Goal: Information Seeking & Learning: Learn about a topic

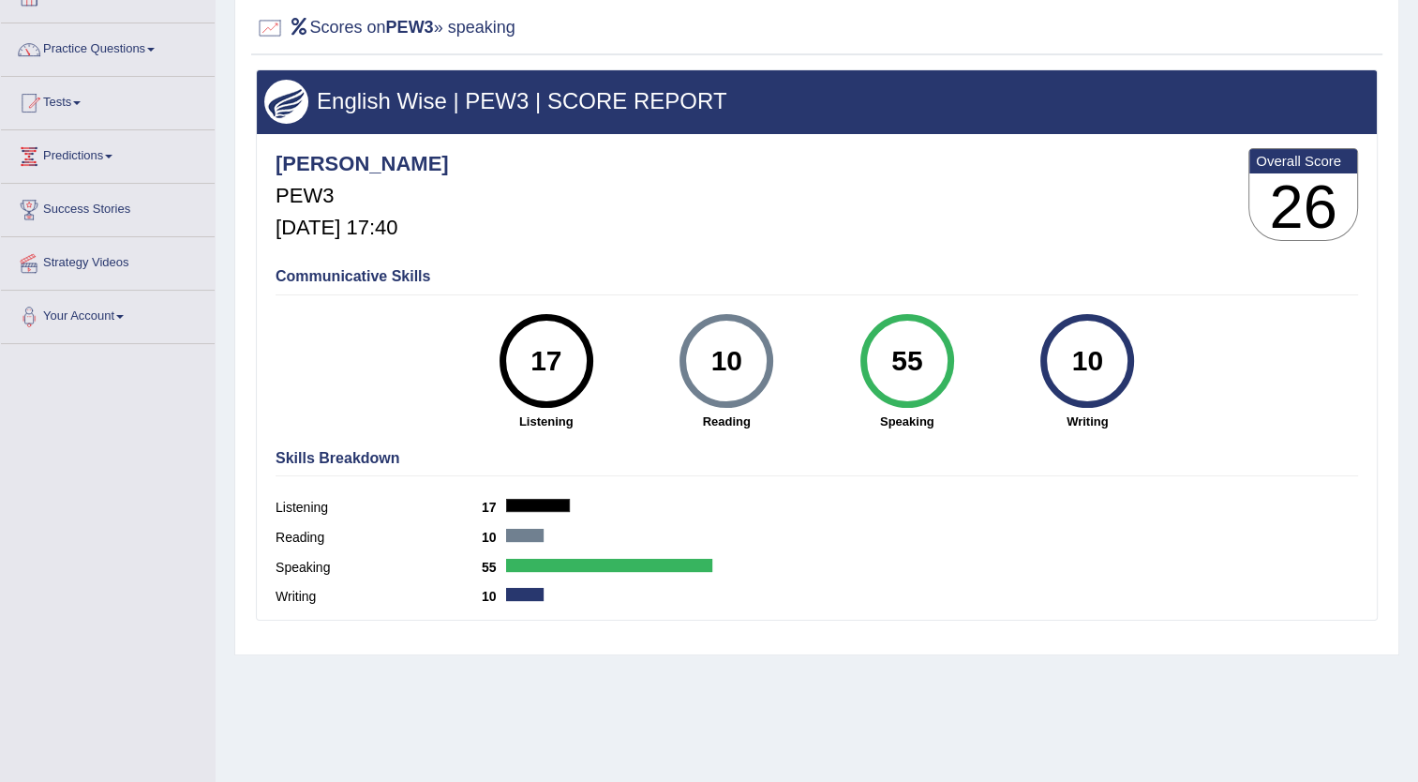
scroll to position [94, 0]
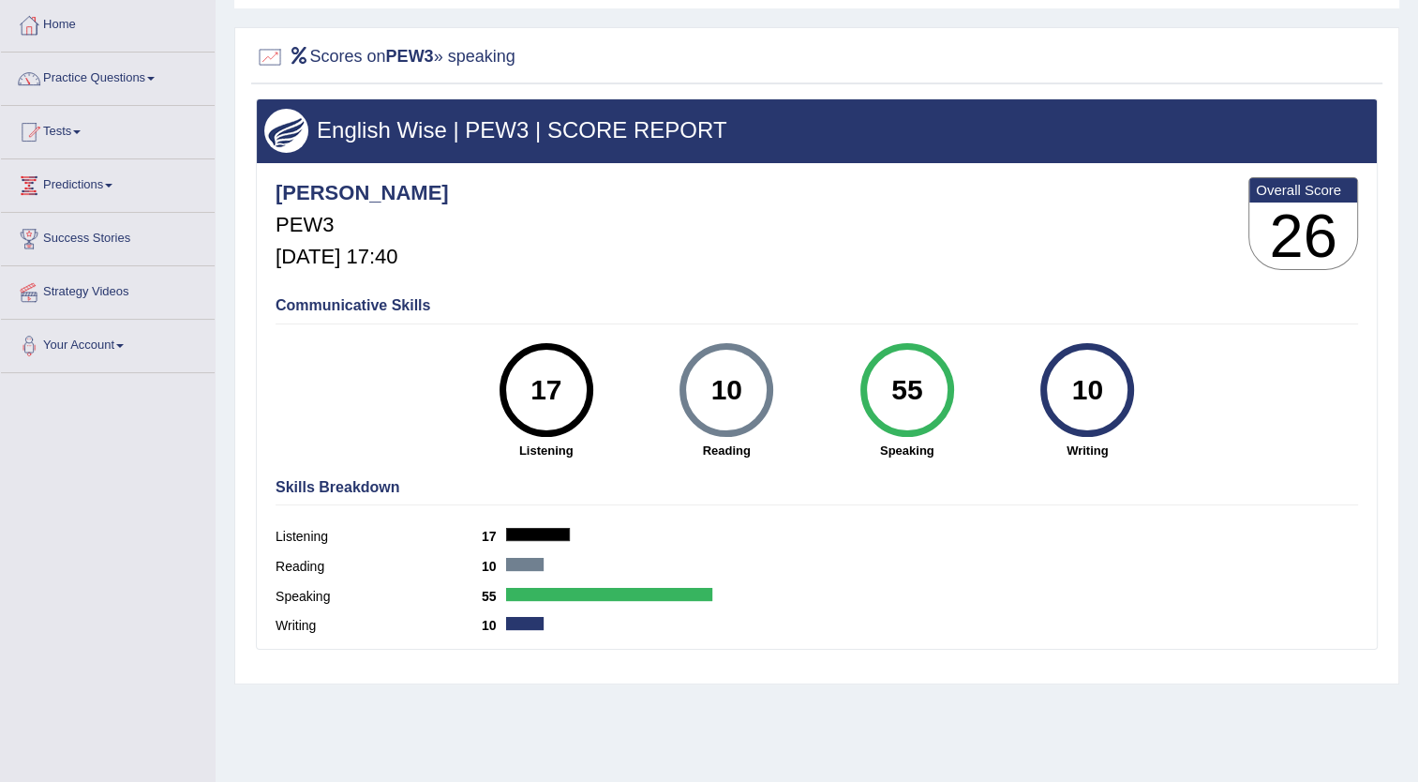
drag, startPoint x: 896, startPoint y: 388, endPoint x: 922, endPoint y: 388, distance: 26.2
click at [922, 388] on div "55" at bounding box center [906, 389] width 68 height 79
drag, startPoint x: 922, startPoint y: 388, endPoint x: 1031, endPoint y: 485, distance: 146.0
click at [1031, 485] on h4 "Skills Breakdown" at bounding box center [817, 487] width 1082 height 17
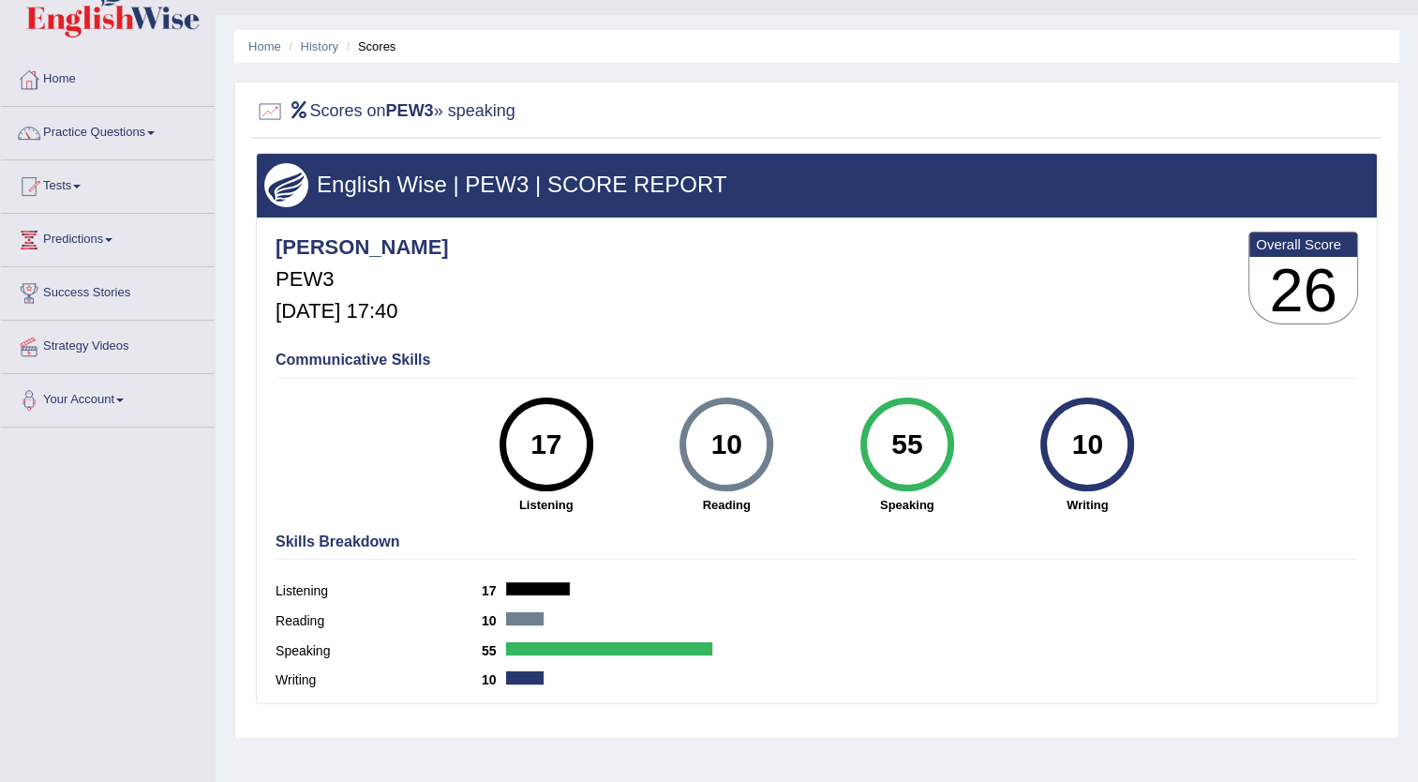
scroll to position [0, 0]
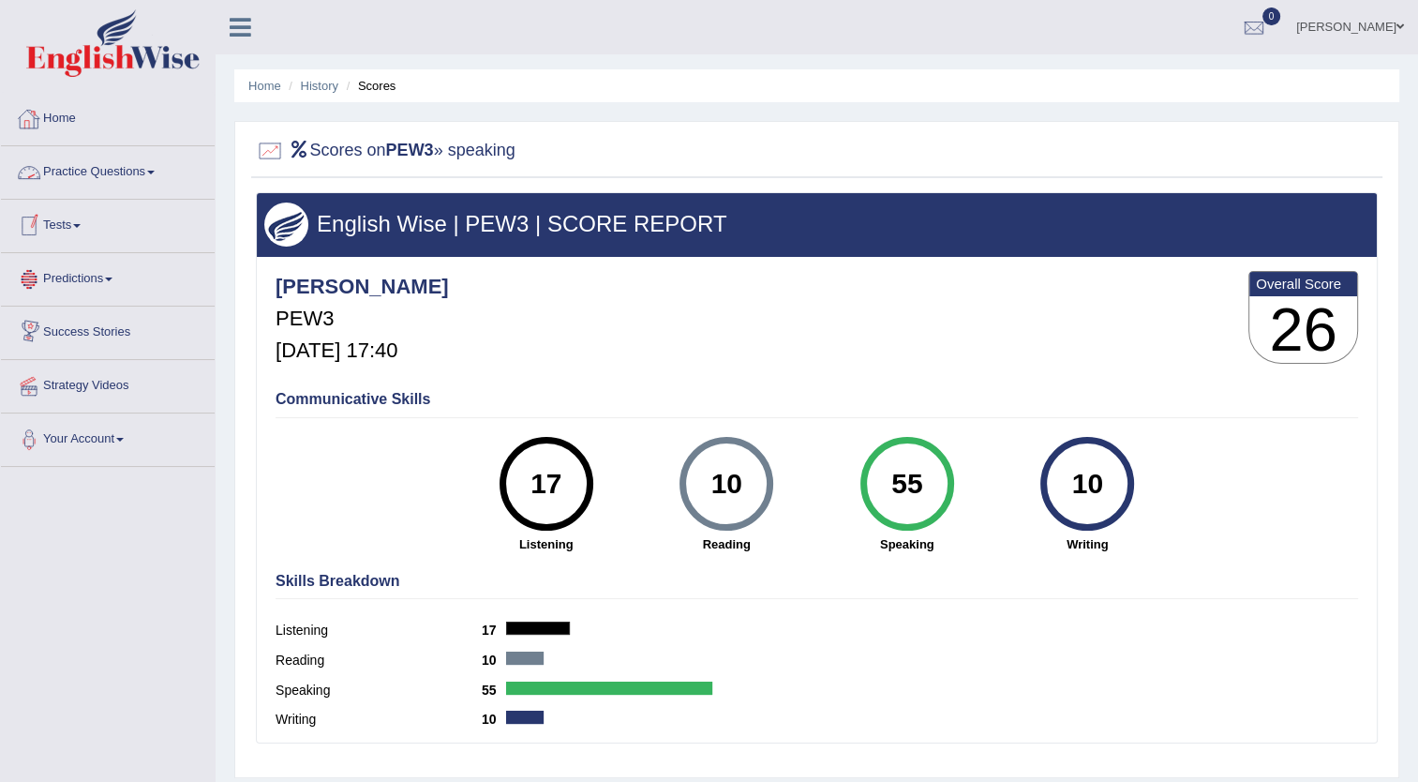
click at [65, 118] on link "Home" at bounding box center [108, 116] width 214 height 47
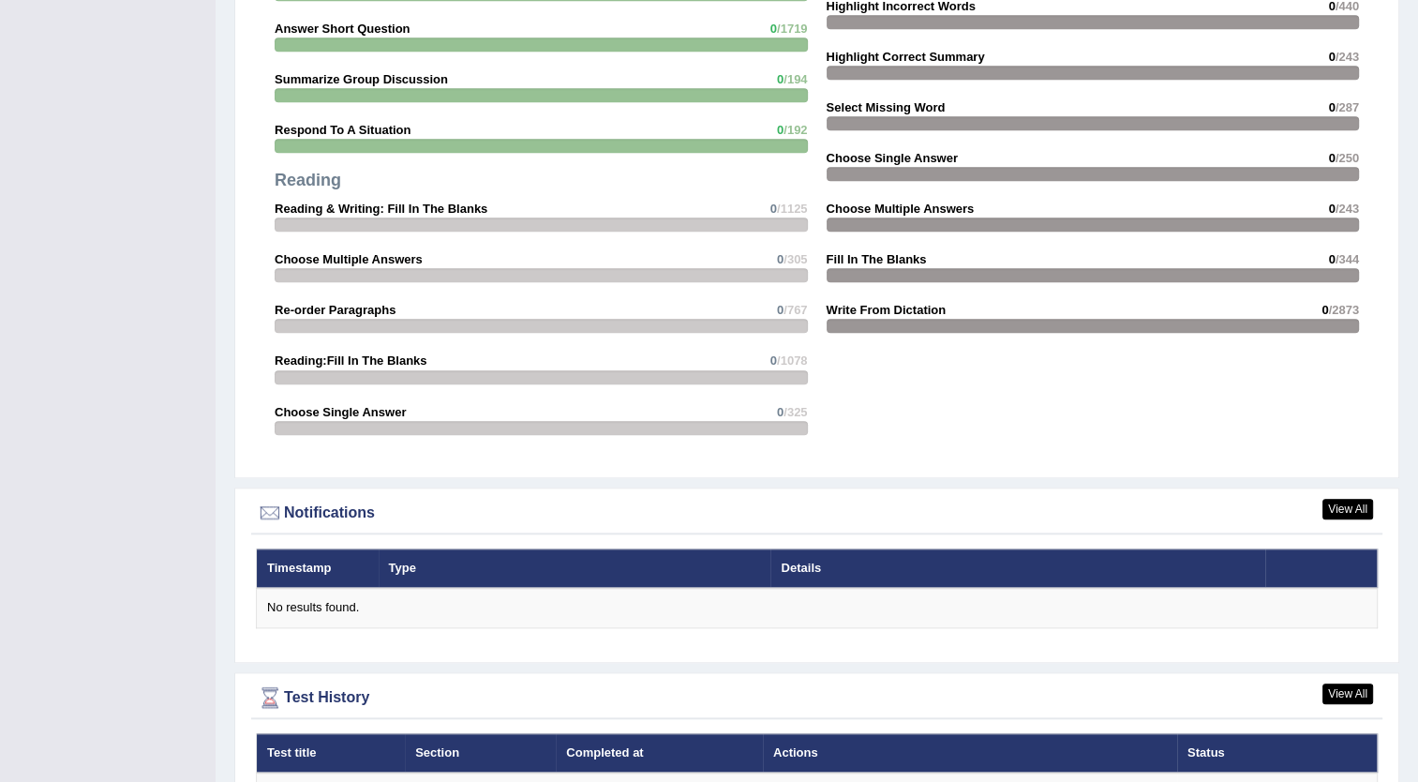
scroll to position [1936, 0]
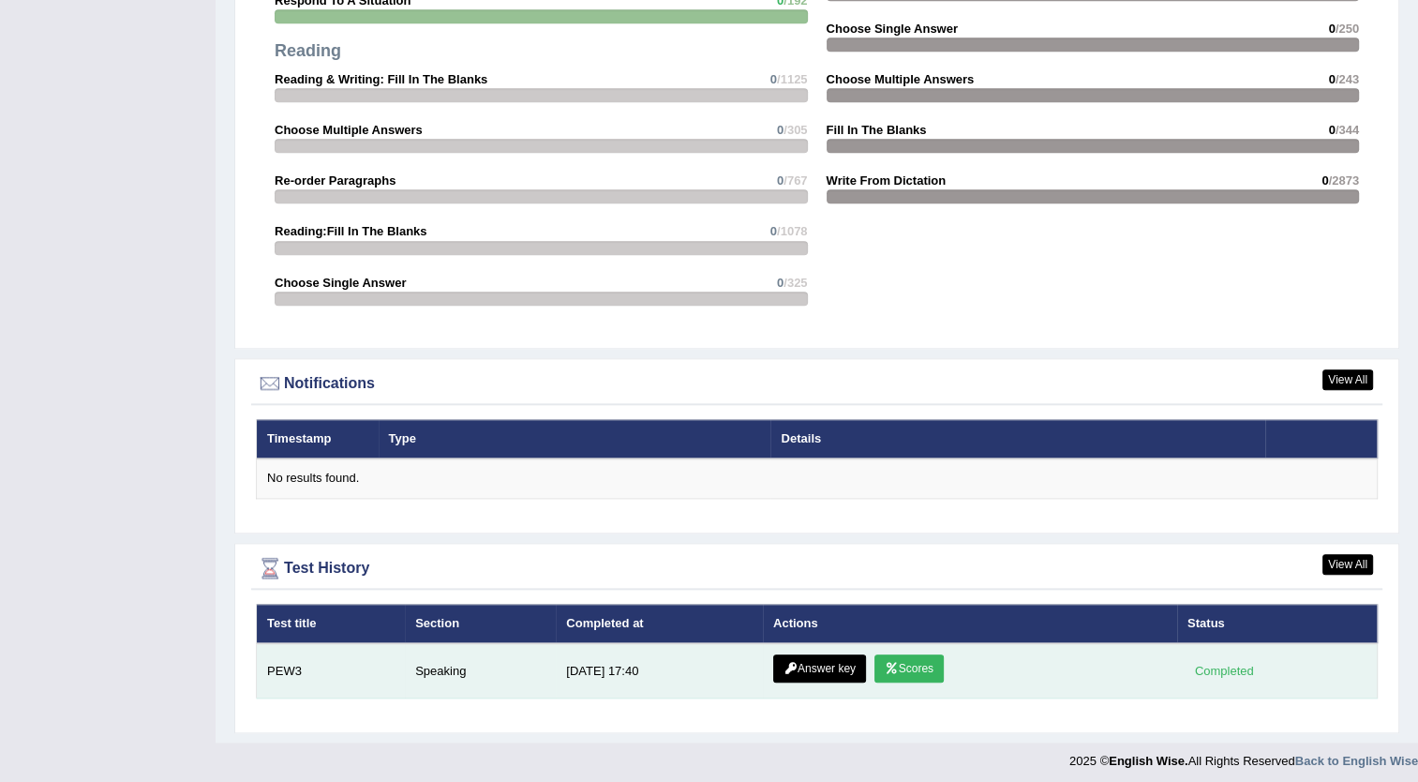
click at [833, 654] on link "Answer key" at bounding box center [819, 668] width 93 height 28
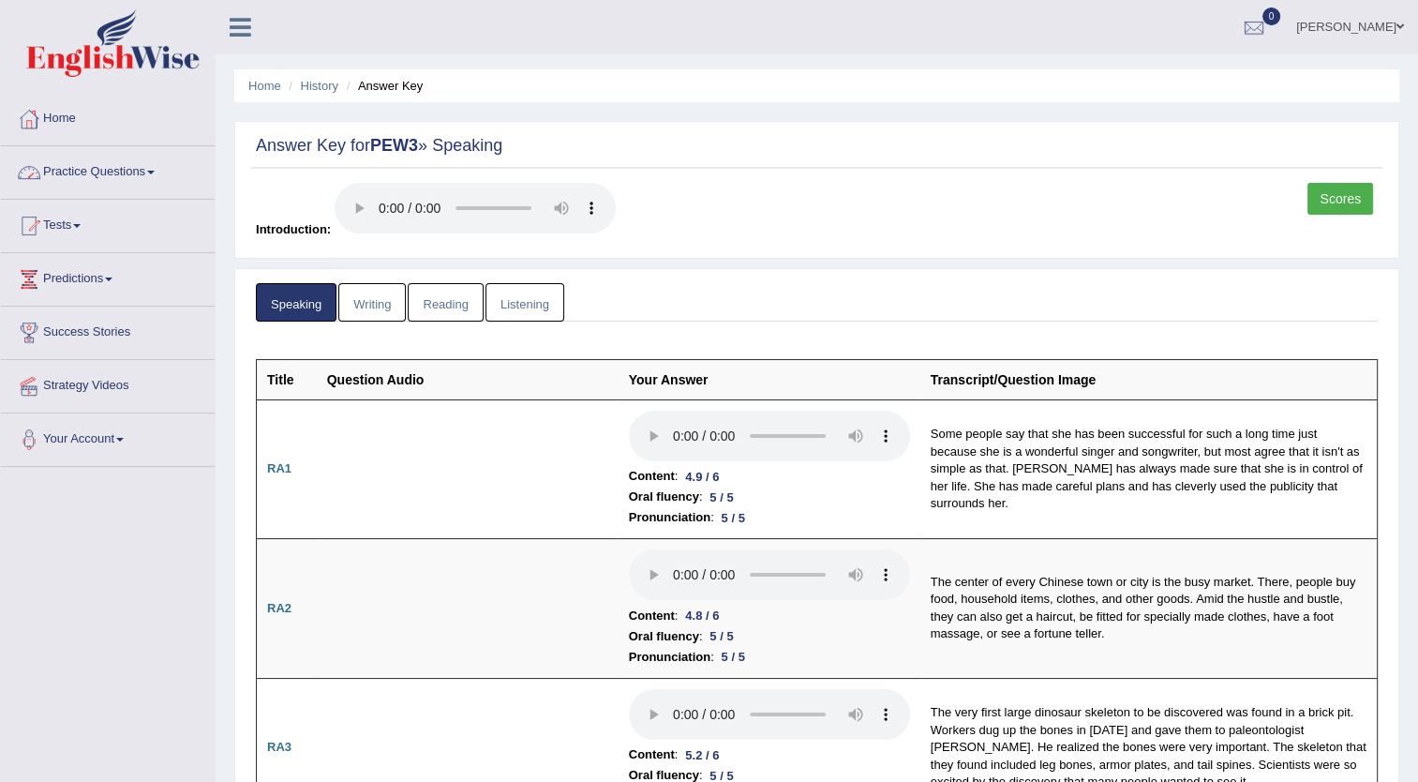
click at [119, 165] on link "Practice Questions" at bounding box center [108, 169] width 214 height 47
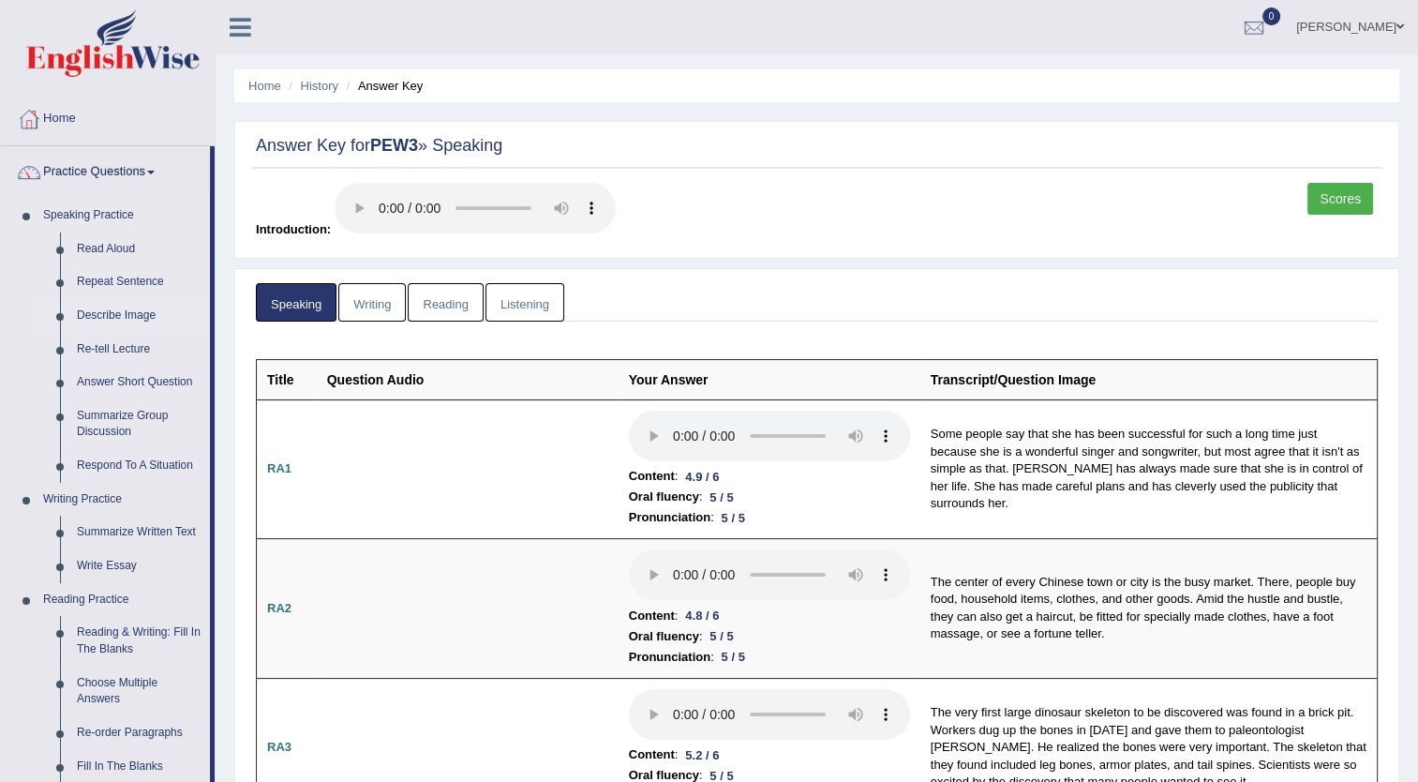
click at [115, 316] on link "Describe Image" at bounding box center [139, 316] width 142 height 34
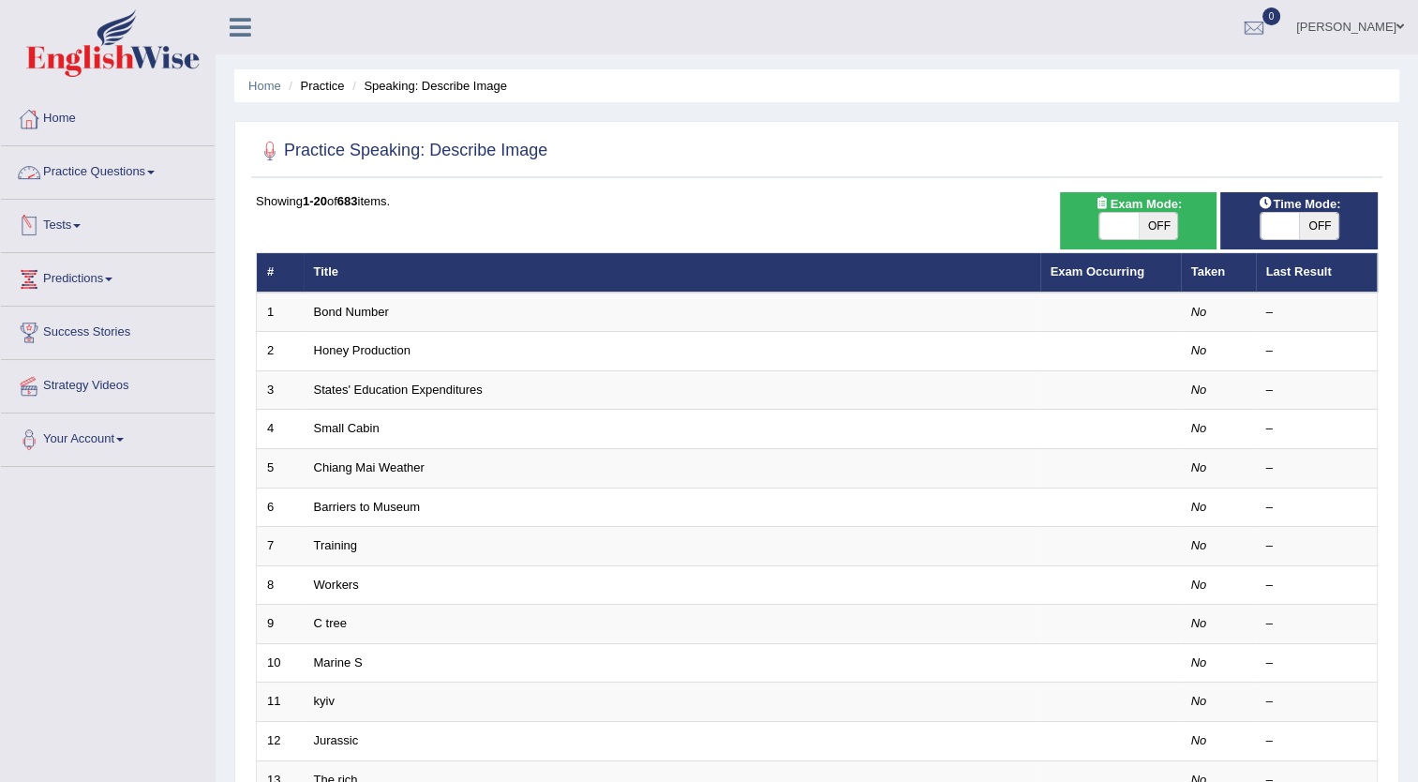
click at [124, 171] on link "Practice Questions" at bounding box center [108, 169] width 214 height 47
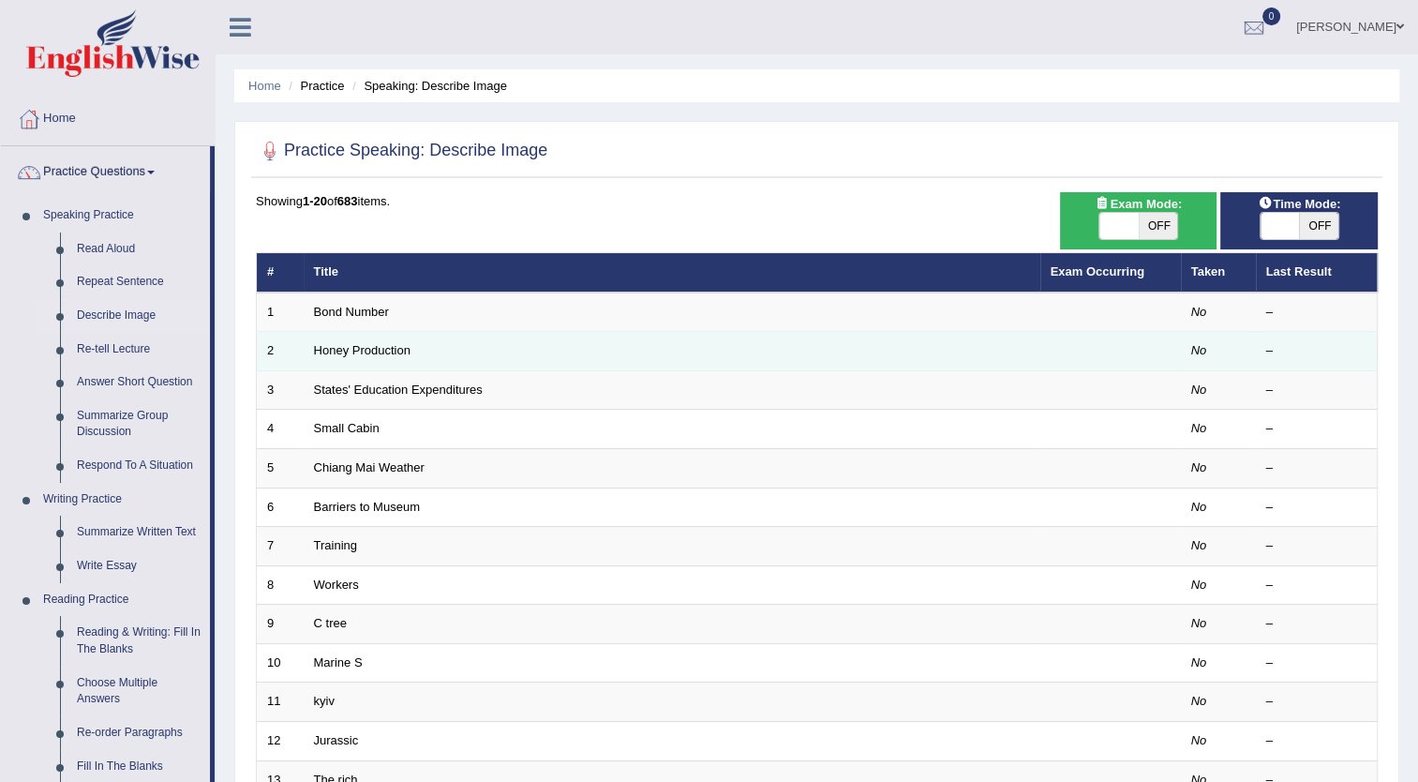
drag, startPoint x: 107, startPoint y: 350, endPoint x: 380, endPoint y: 366, distance: 273.2
click at [107, 350] on link "Re-tell Lecture" at bounding box center [139, 350] width 142 height 34
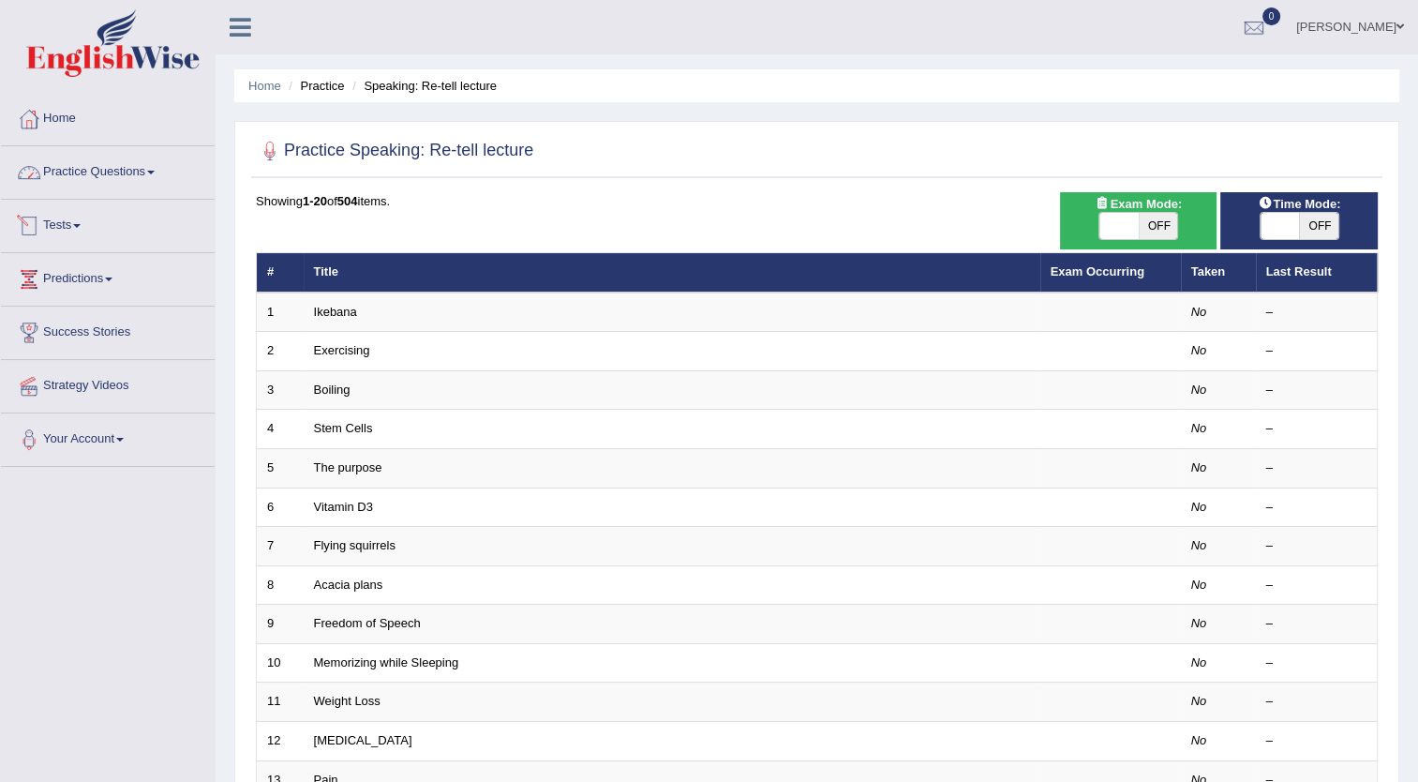
click at [134, 171] on link "Practice Questions" at bounding box center [108, 169] width 214 height 47
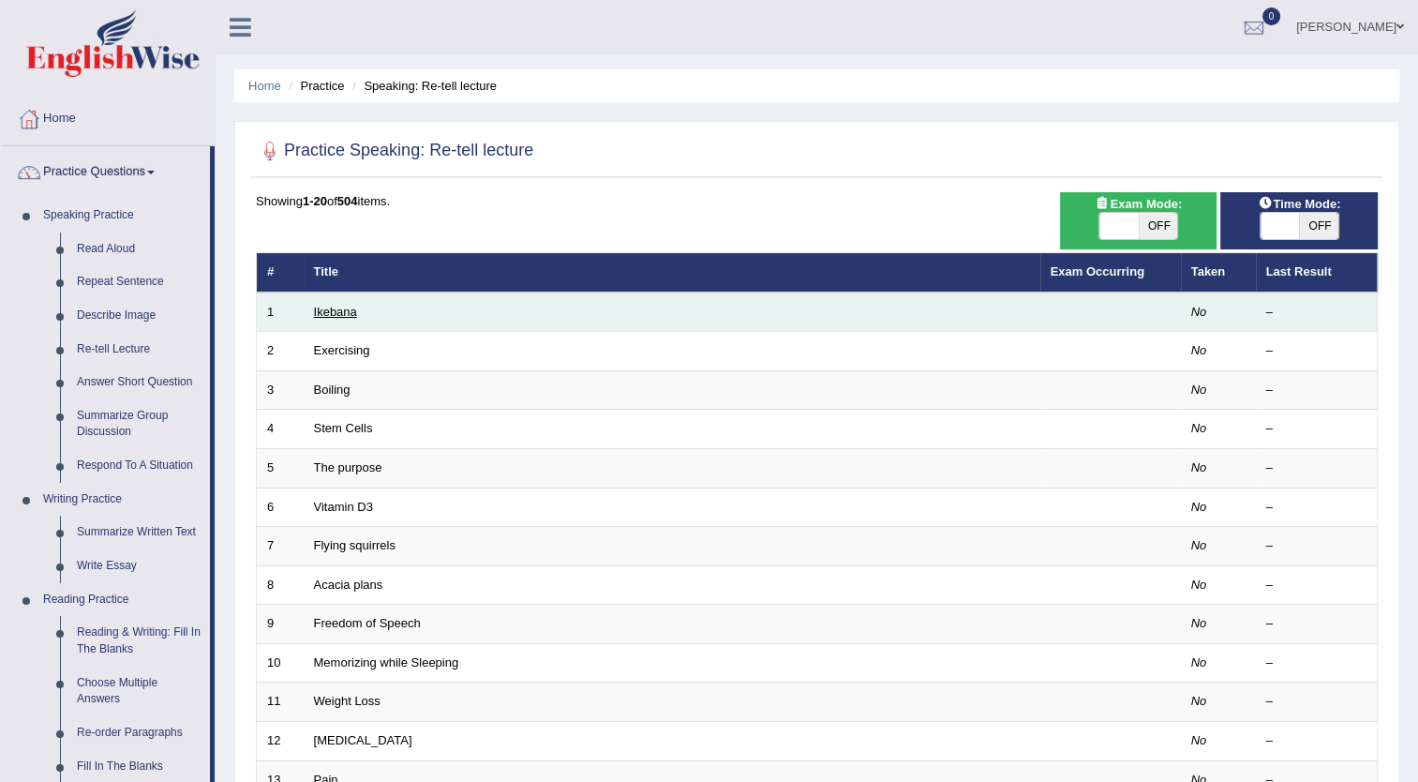
click at [343, 309] on link "Ikebana" at bounding box center [335, 312] width 43 height 14
click at [351, 309] on link "Ikebana" at bounding box center [335, 312] width 43 height 14
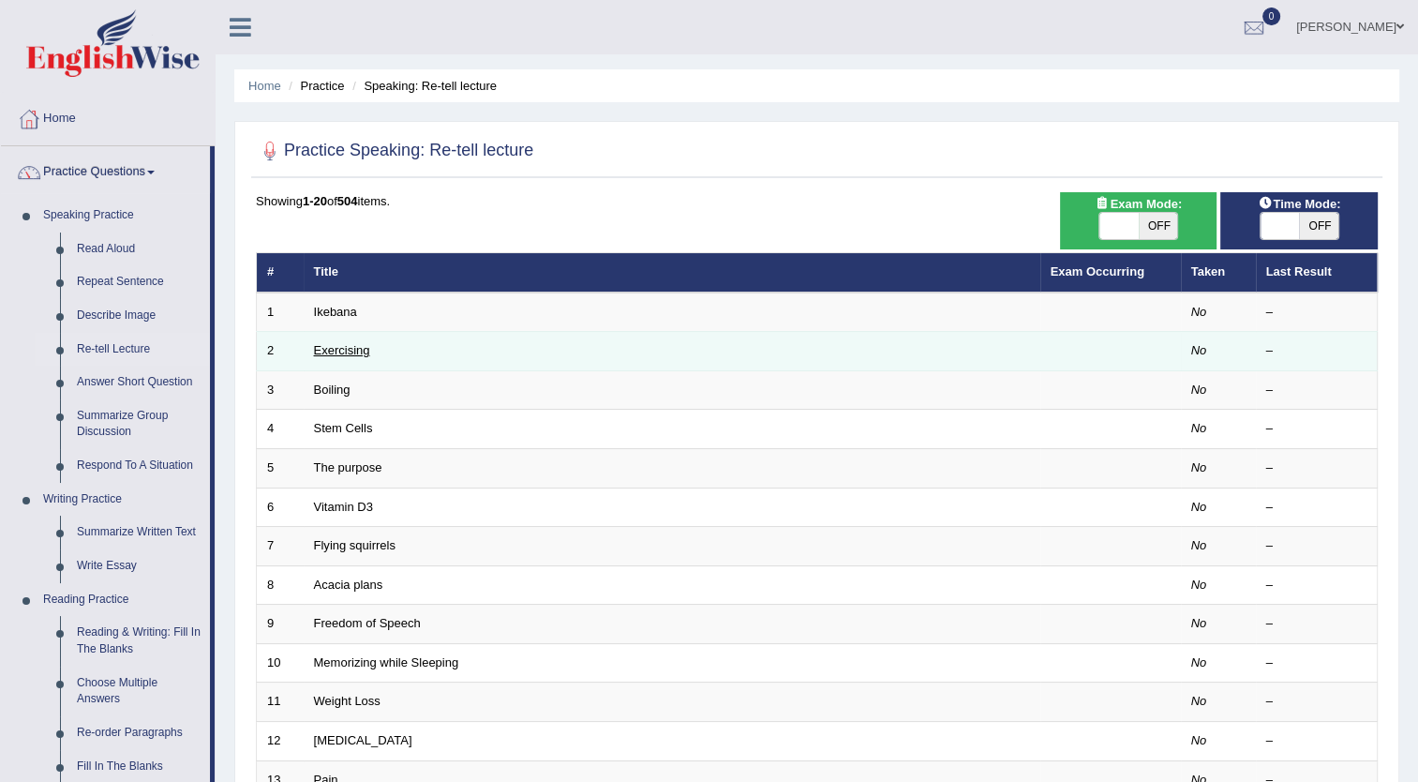
click at [342, 350] on link "Exercising" at bounding box center [342, 350] width 56 height 14
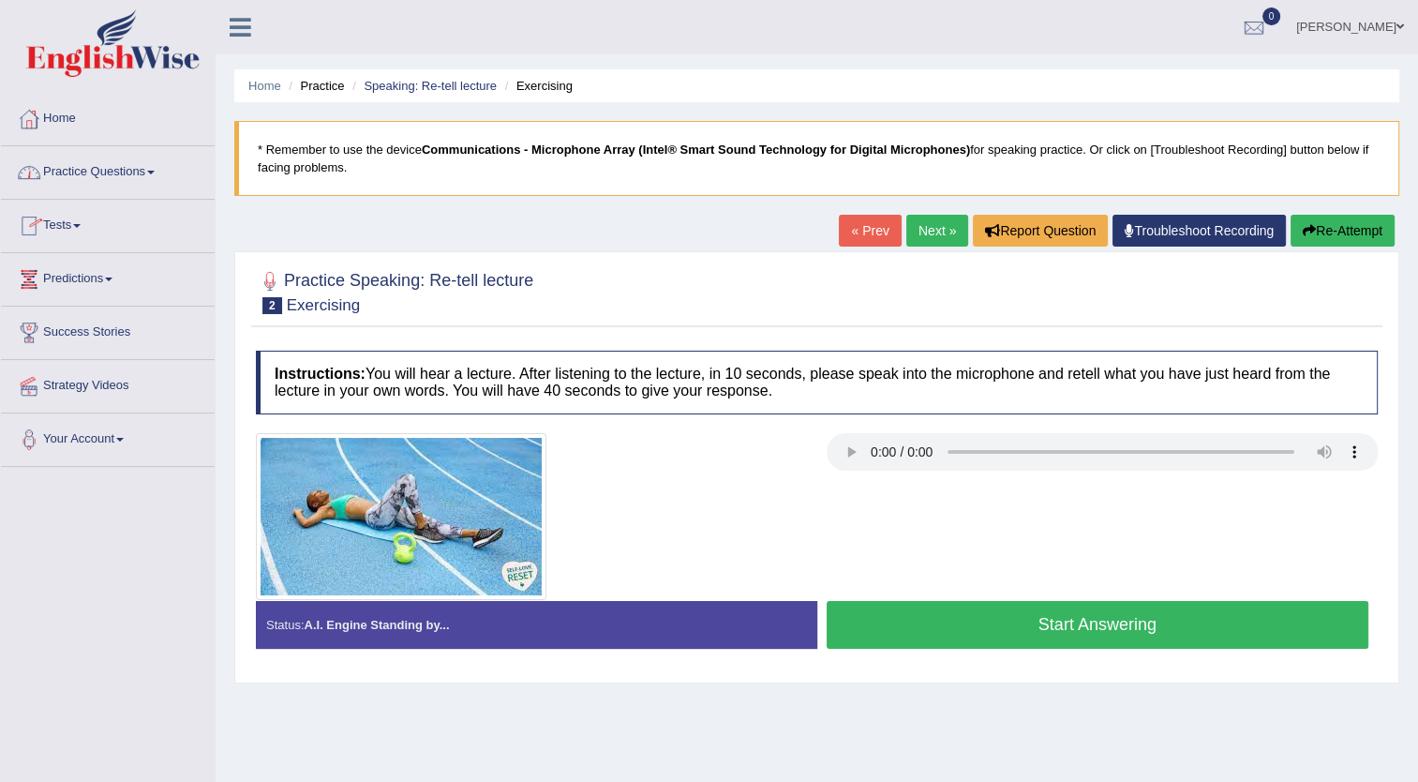
click at [150, 178] on link "Practice Questions" at bounding box center [108, 169] width 214 height 47
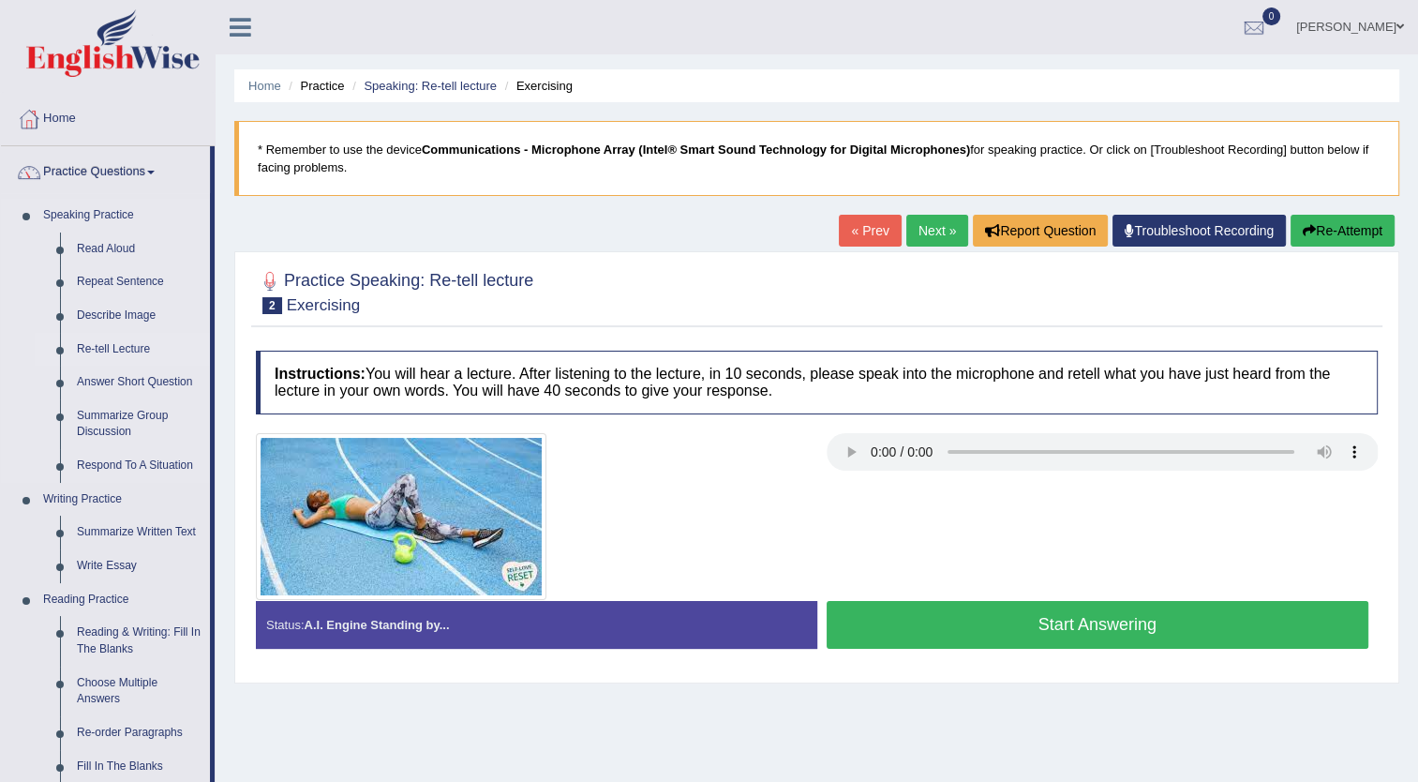
click at [122, 350] on link "Re-tell Lecture" at bounding box center [139, 350] width 142 height 34
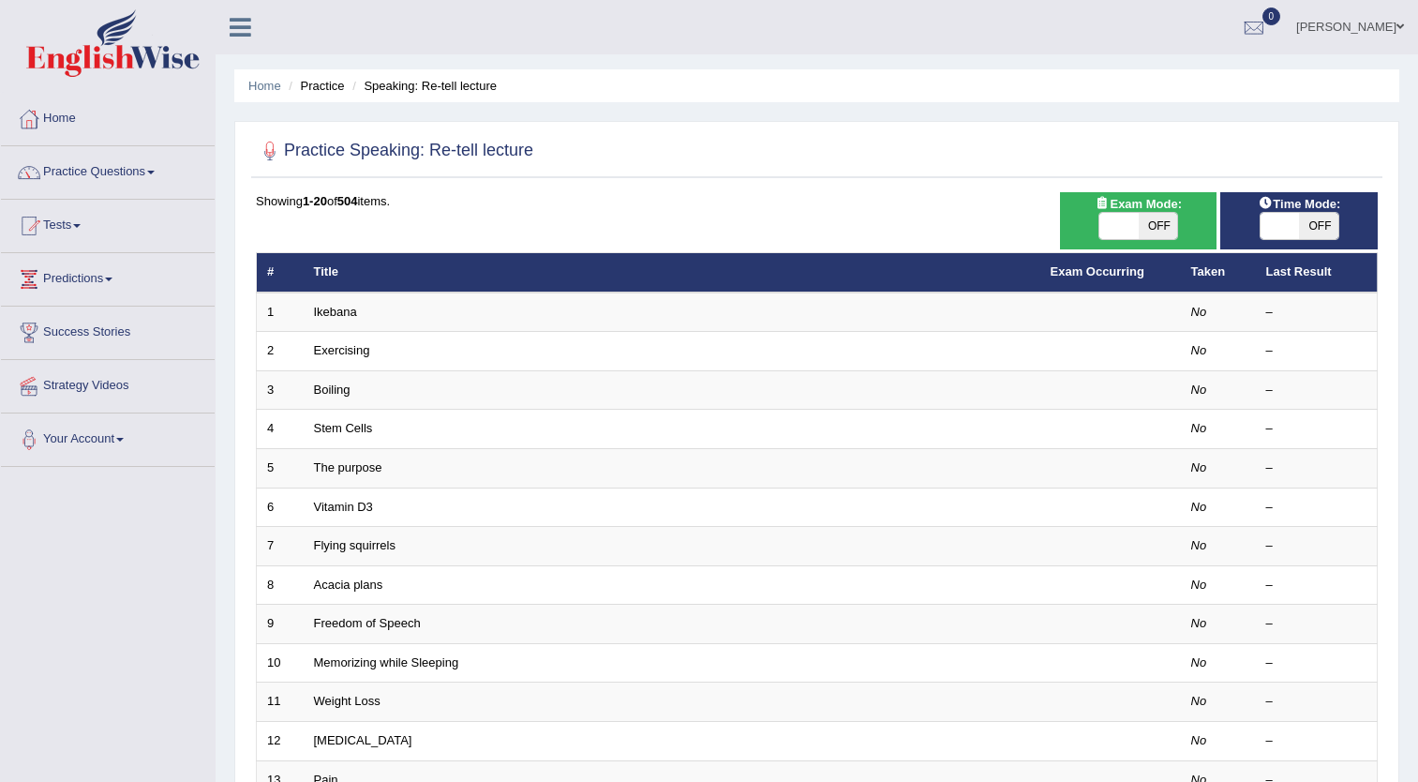
click at [1148, 226] on span "OFF" at bounding box center [1158, 226] width 39 height 26
checkbox input "true"
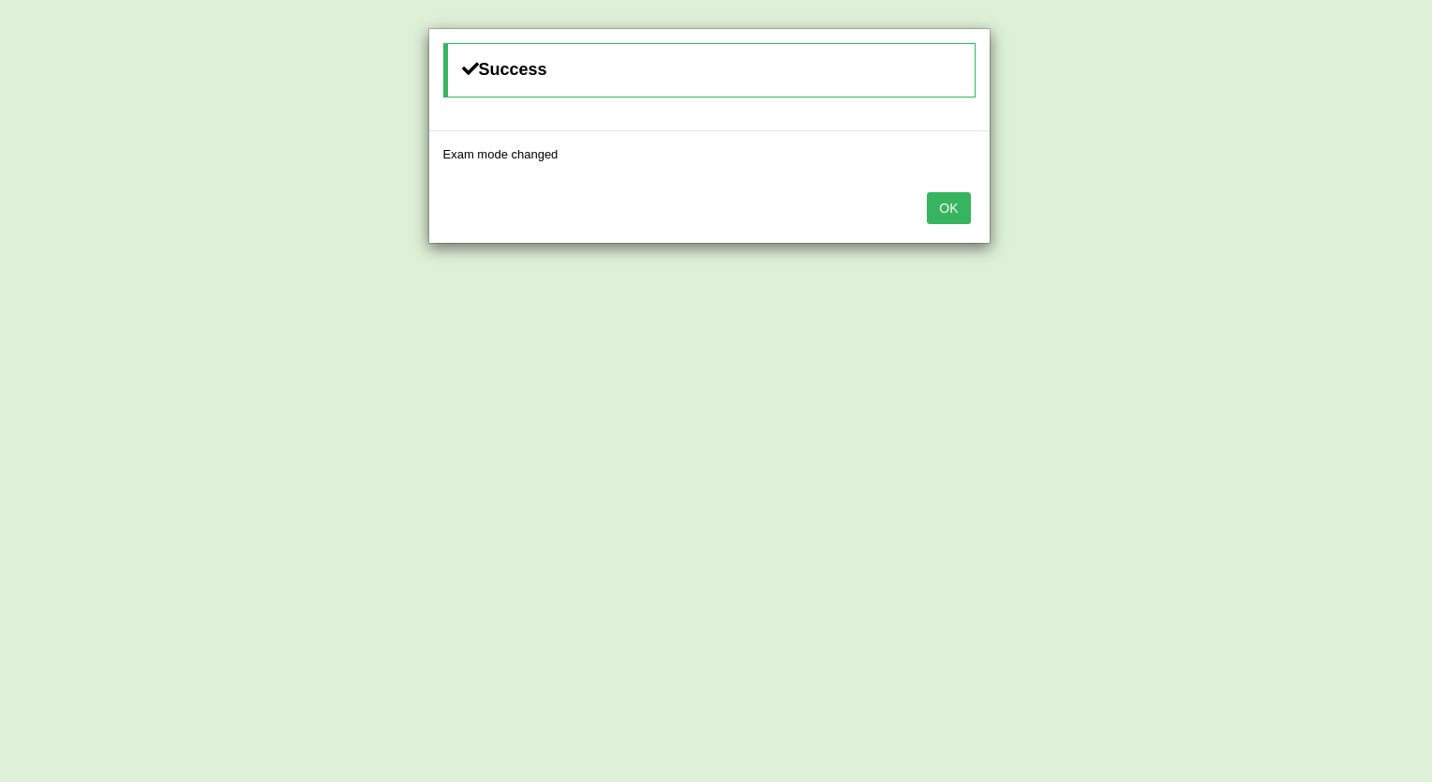
click at [953, 215] on button "OK" at bounding box center [948, 208] width 43 height 32
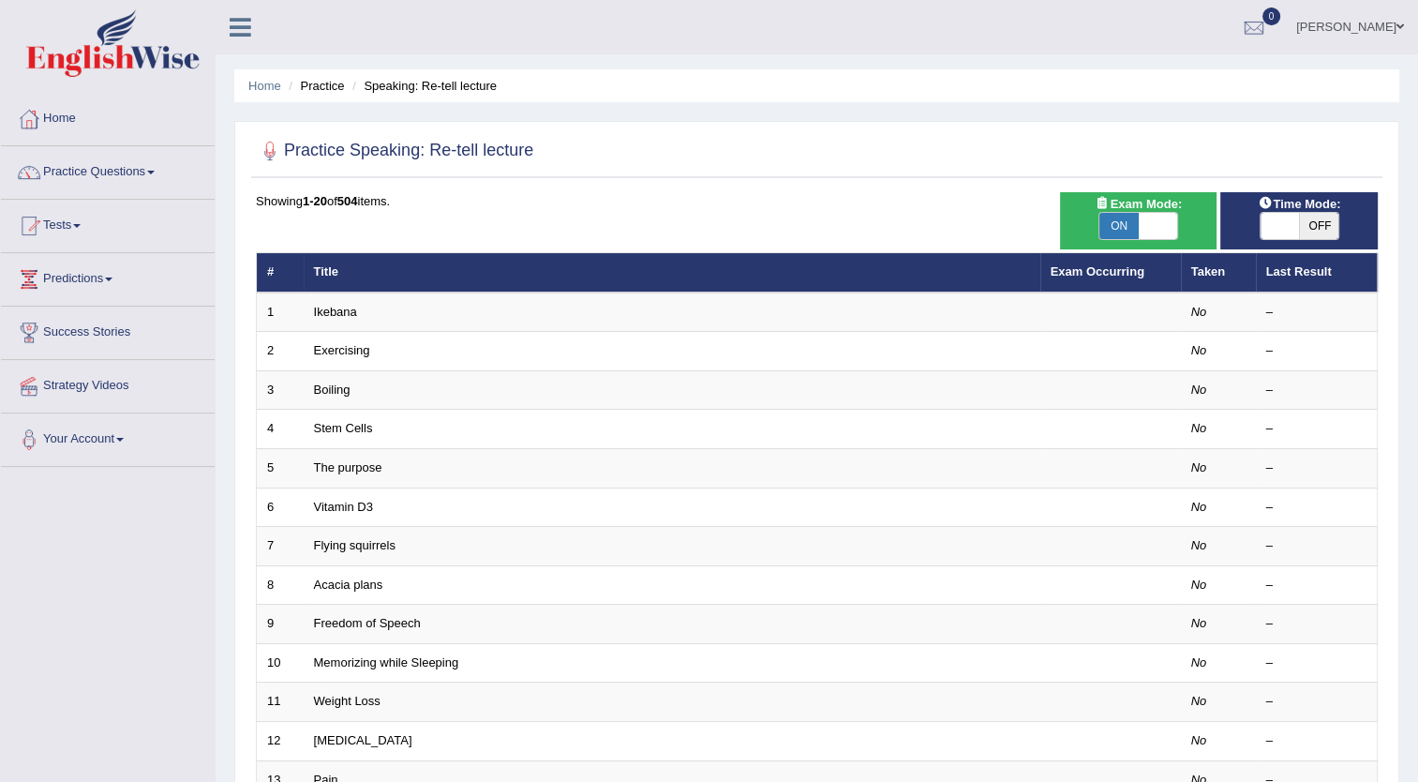
click at [1132, 224] on span "ON" at bounding box center [1118, 226] width 39 height 26
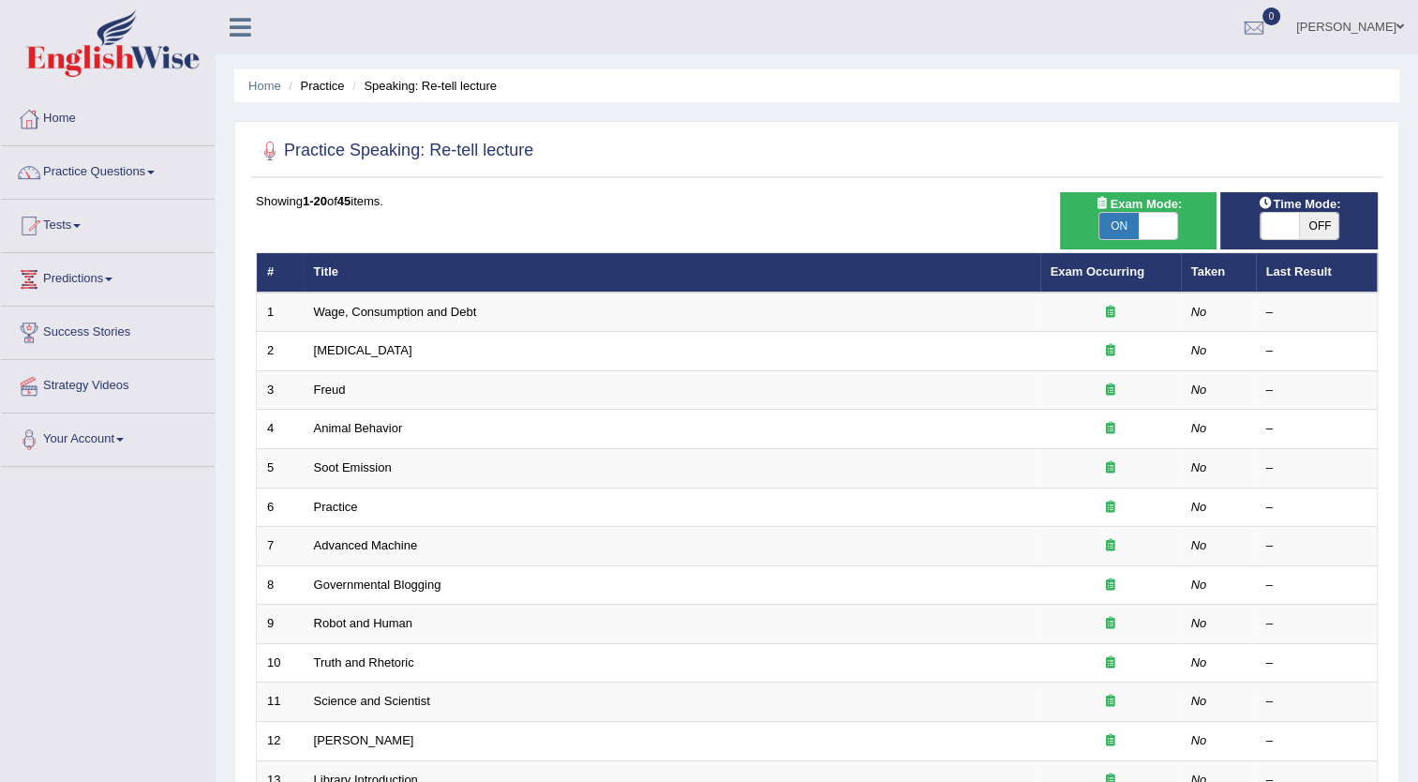
click at [1125, 227] on span "ON" at bounding box center [1118, 226] width 39 height 26
checkbox input "false"
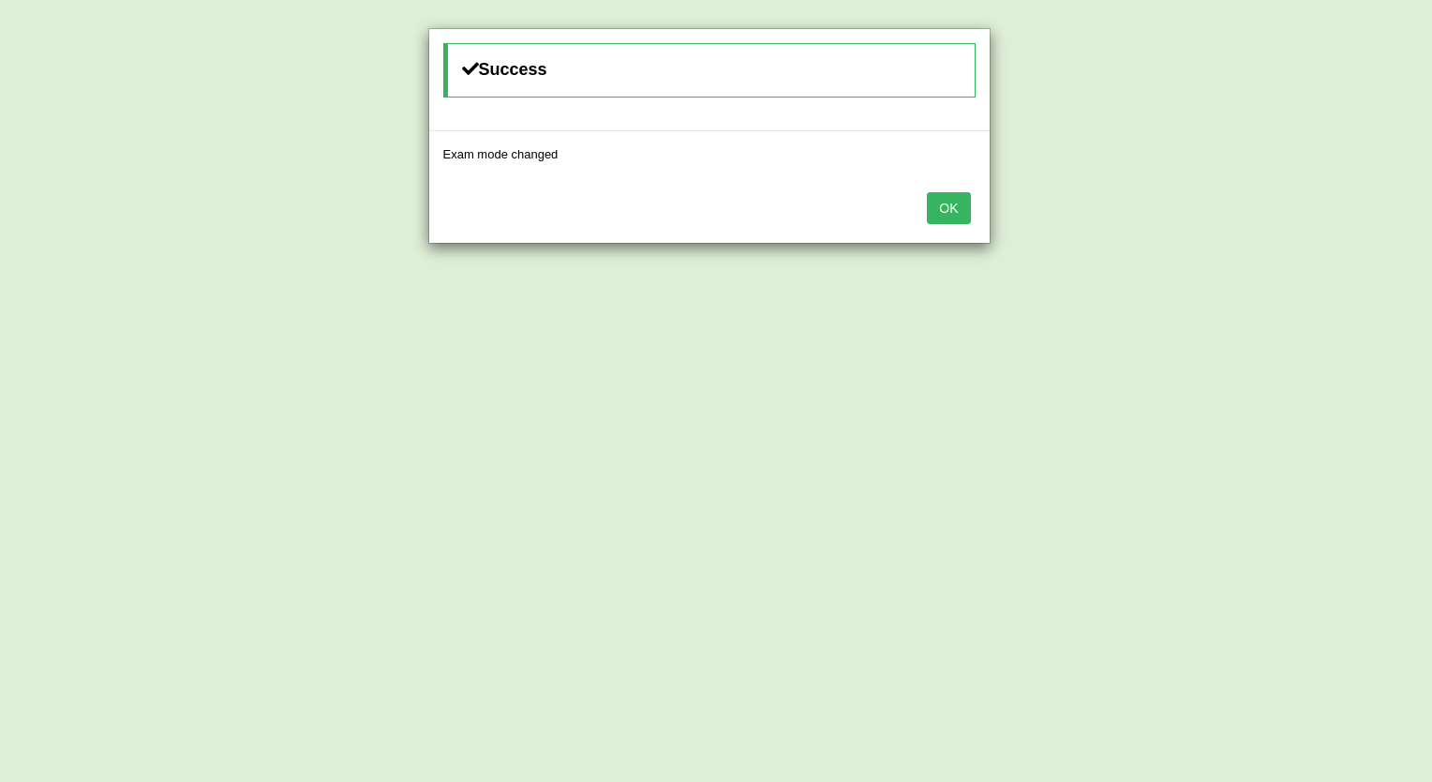
click at [959, 201] on button "OK" at bounding box center [948, 208] width 43 height 32
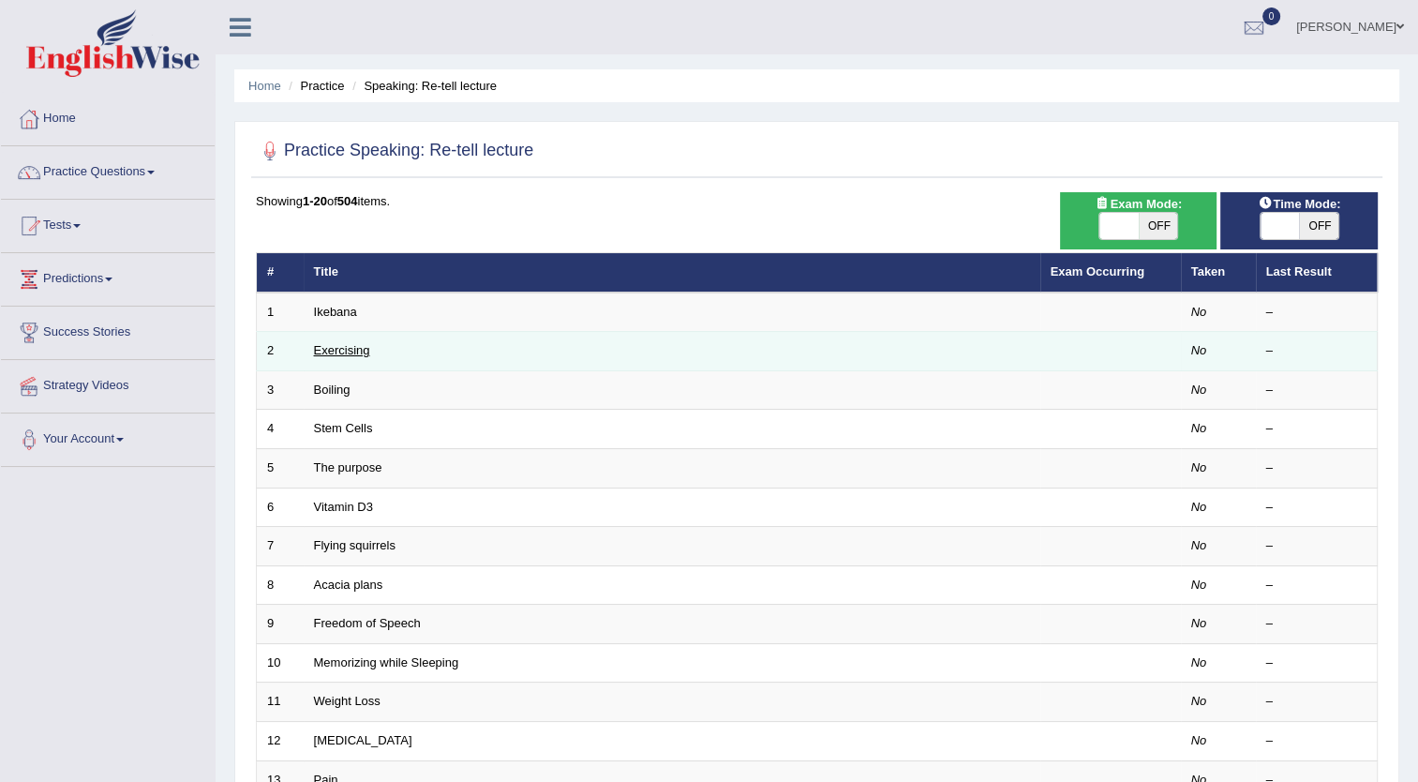
click at [341, 345] on link "Exercising" at bounding box center [342, 350] width 56 height 14
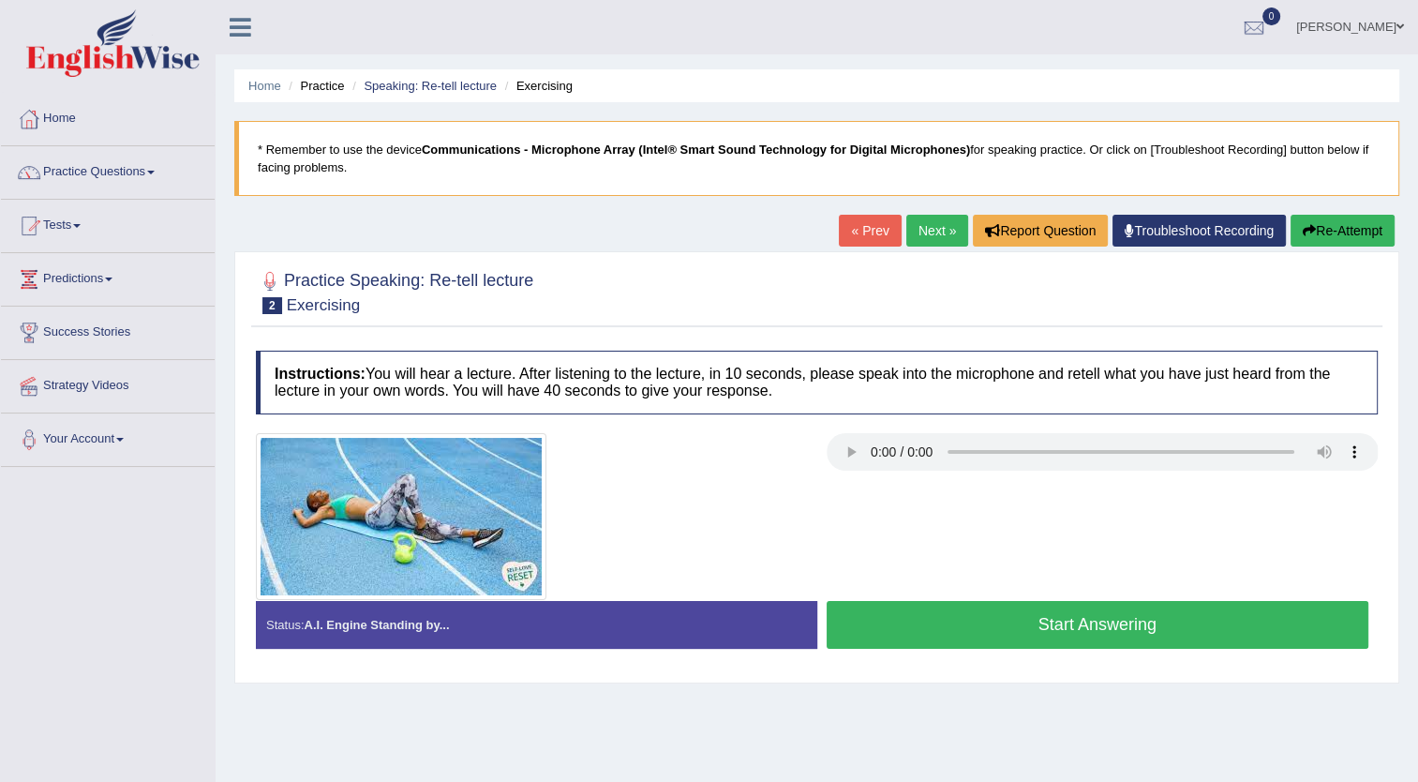
click at [927, 219] on link "Next »" at bounding box center [937, 231] width 62 height 32
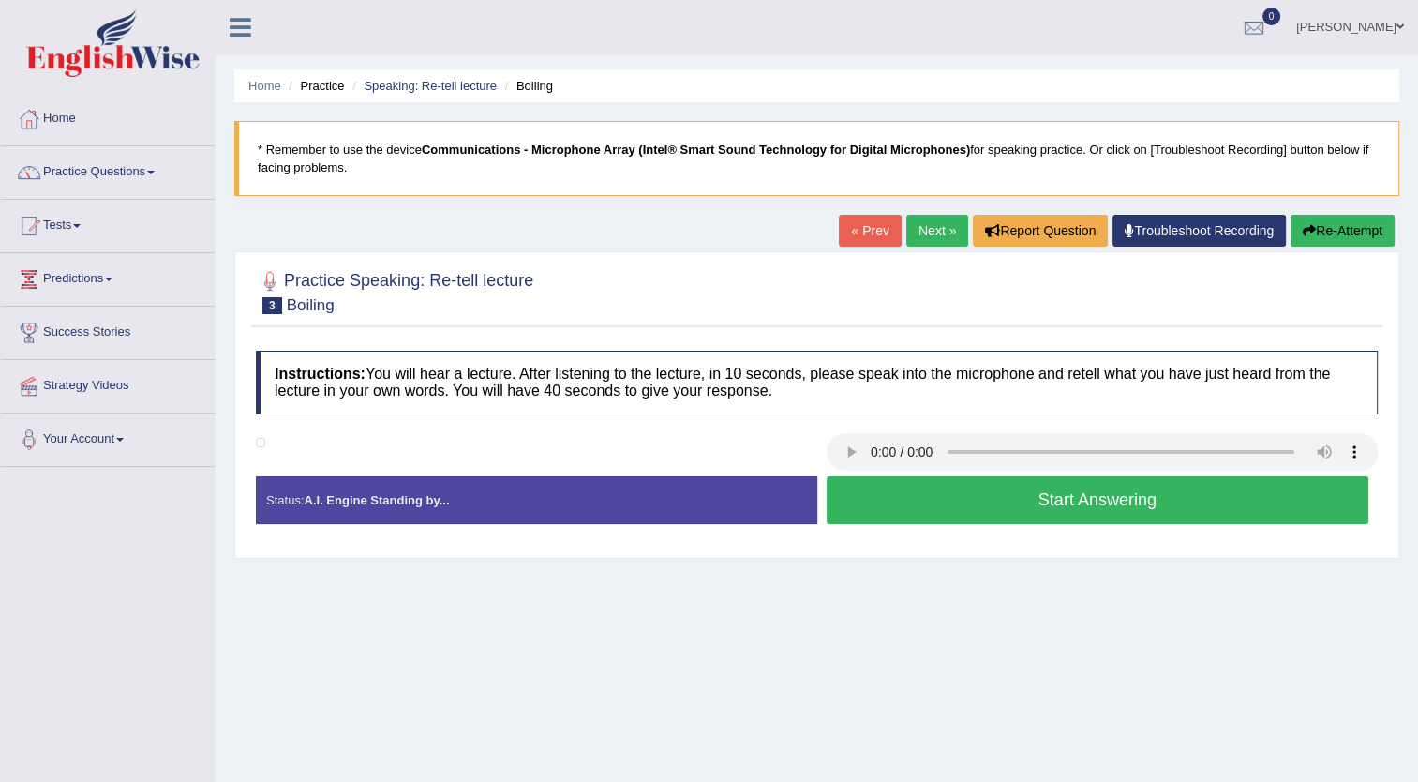
click at [933, 228] on link "Next »" at bounding box center [937, 231] width 62 height 32
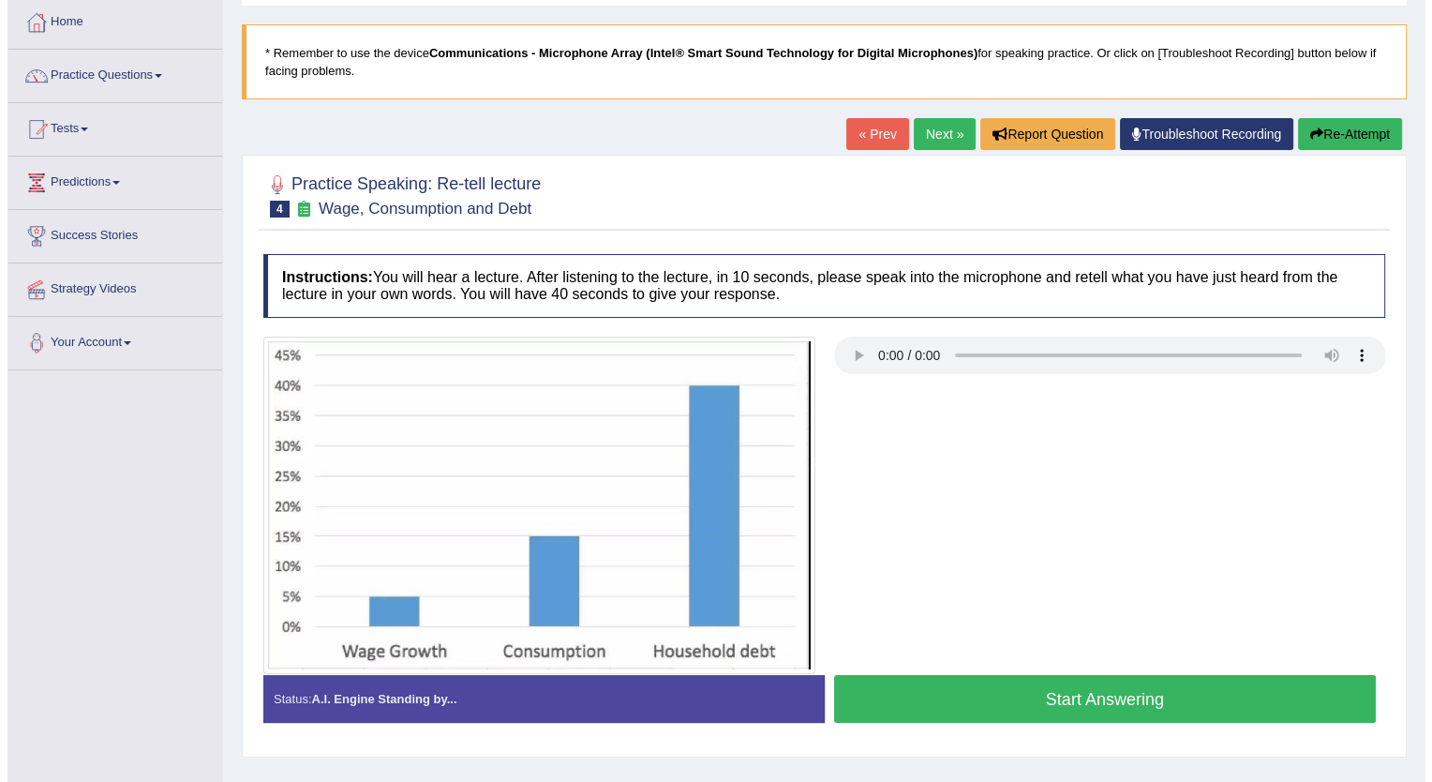
scroll to position [94, 0]
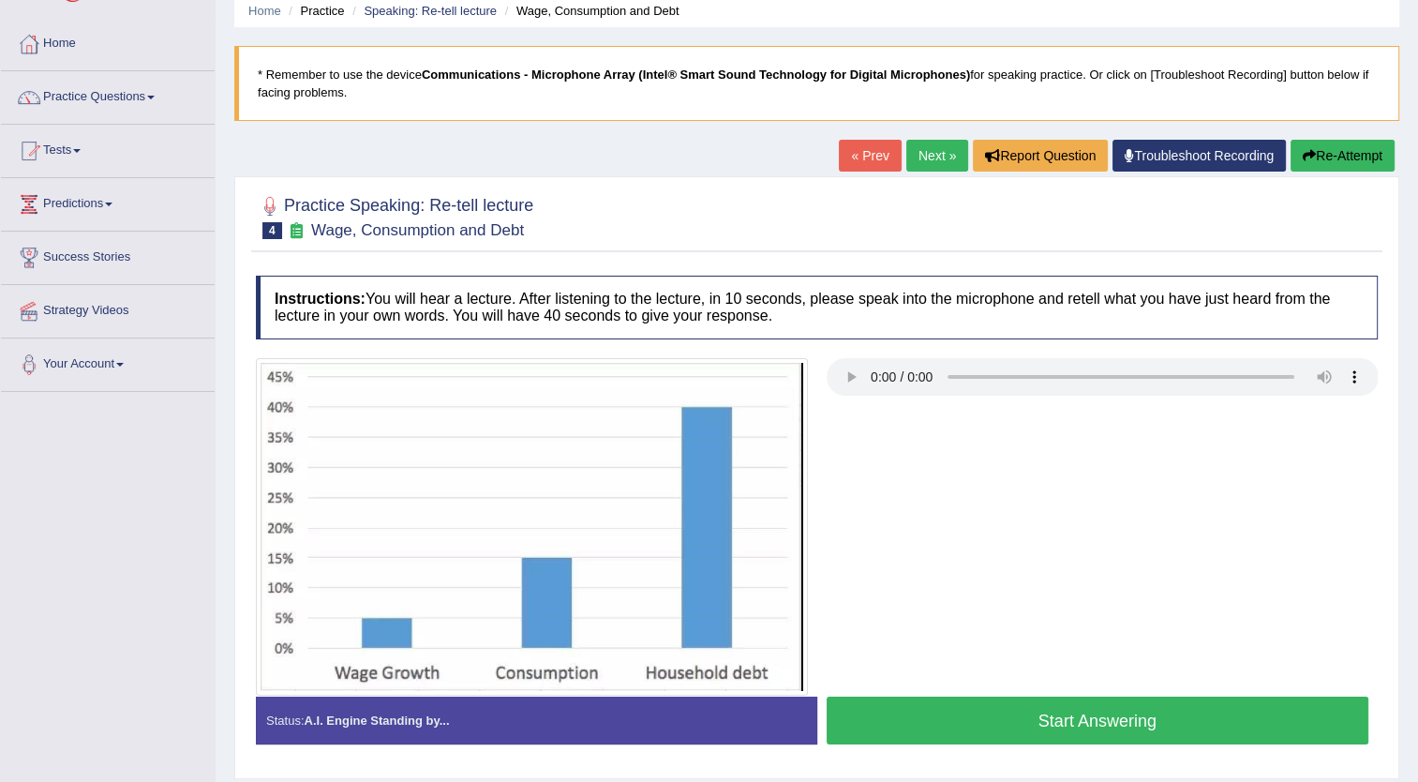
scroll to position [94, 0]
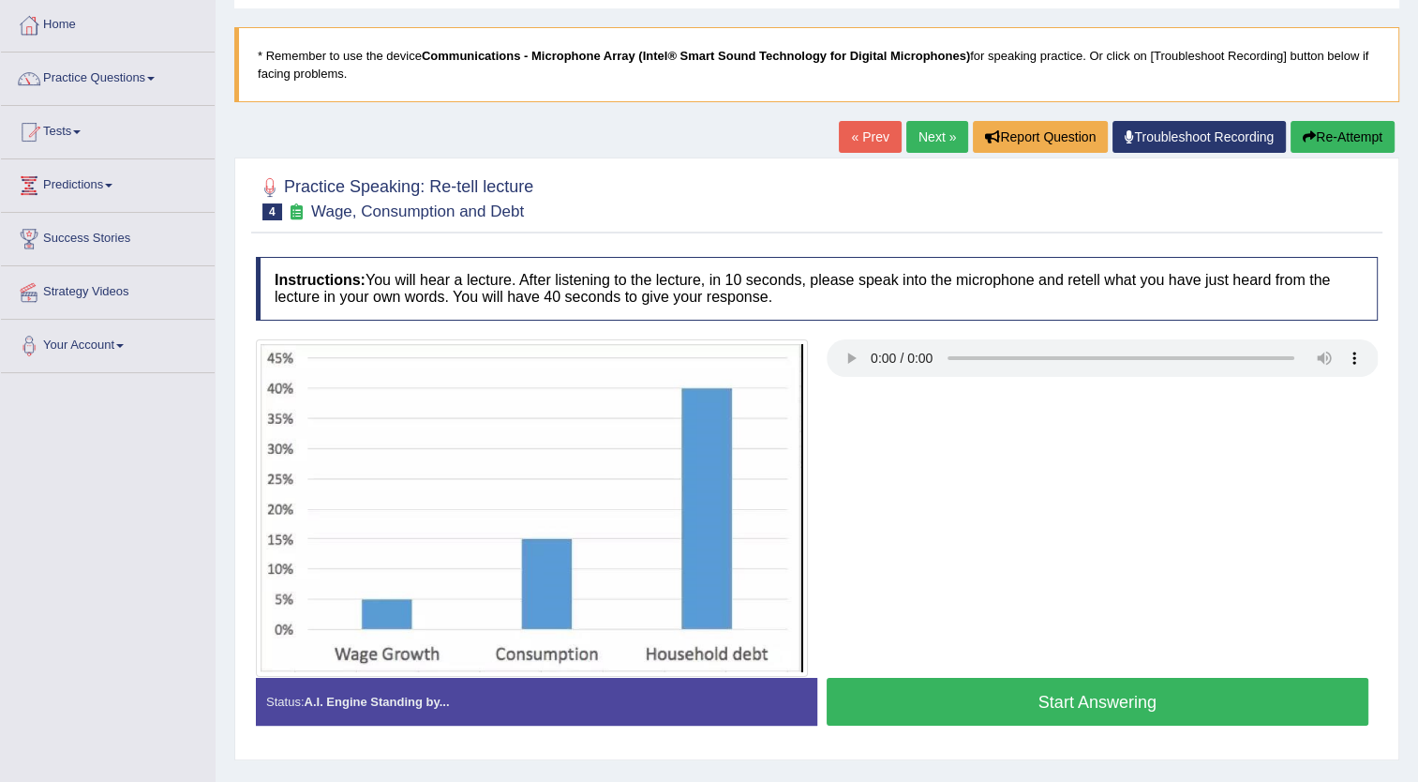
click at [932, 141] on link "Next »" at bounding box center [937, 137] width 62 height 32
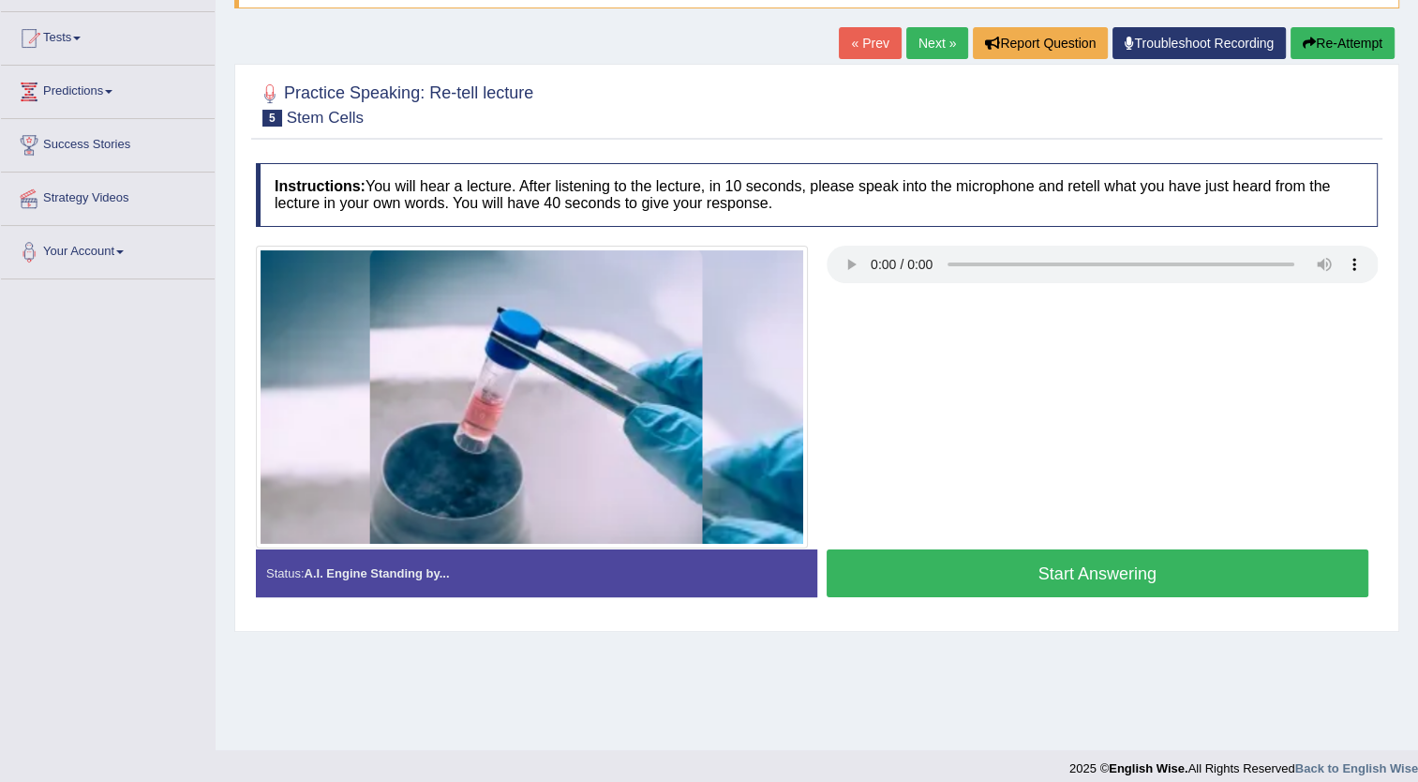
scroll to position [94, 0]
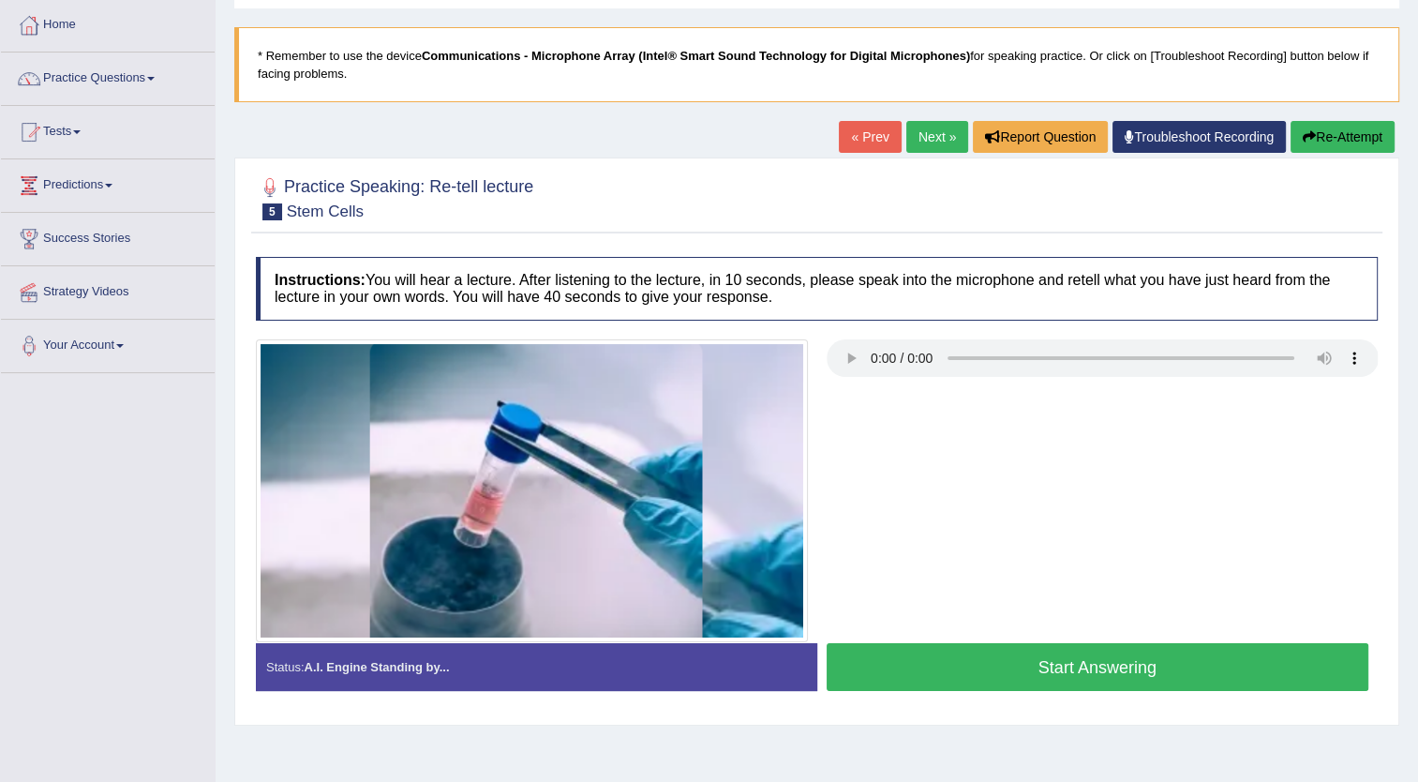
click at [1060, 669] on button "Start Answering" at bounding box center [1098, 667] width 543 height 48
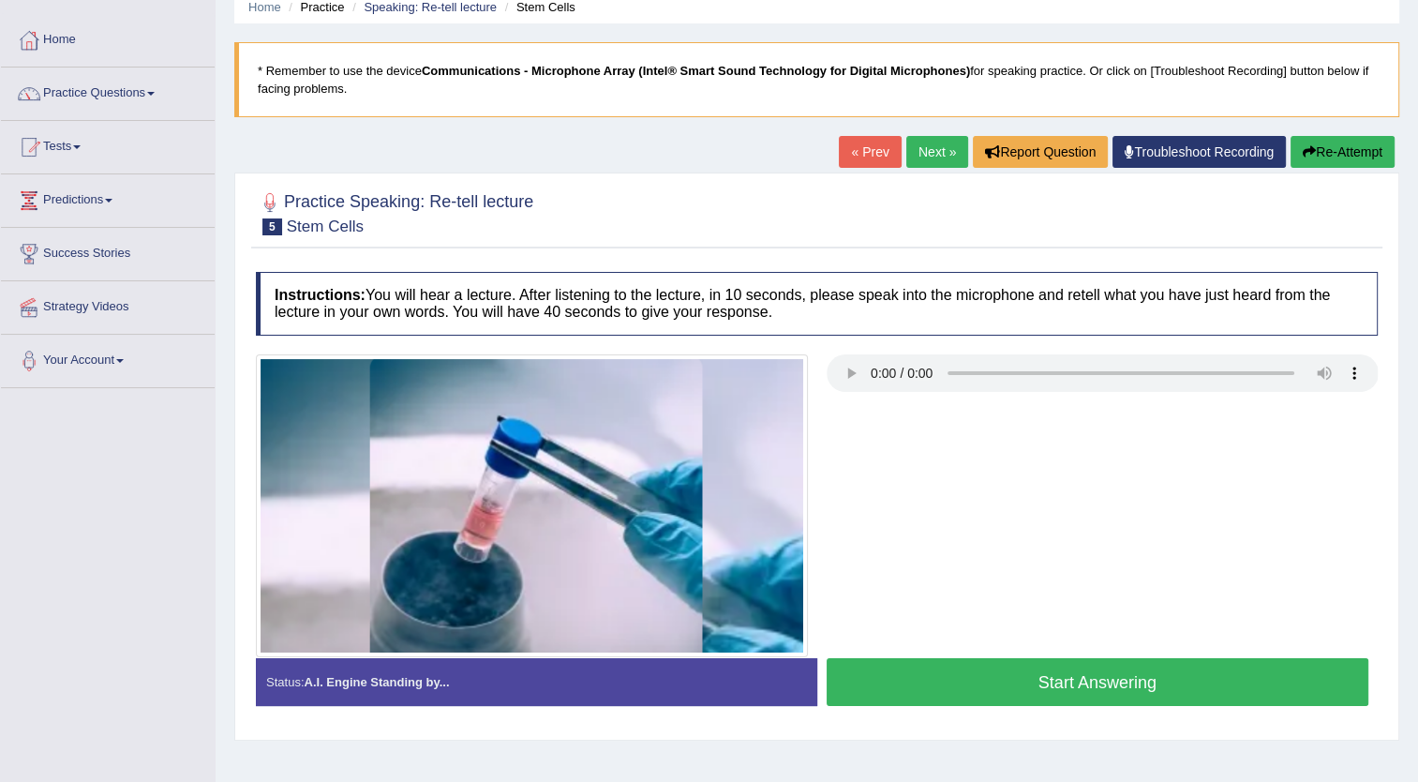
scroll to position [109, 0]
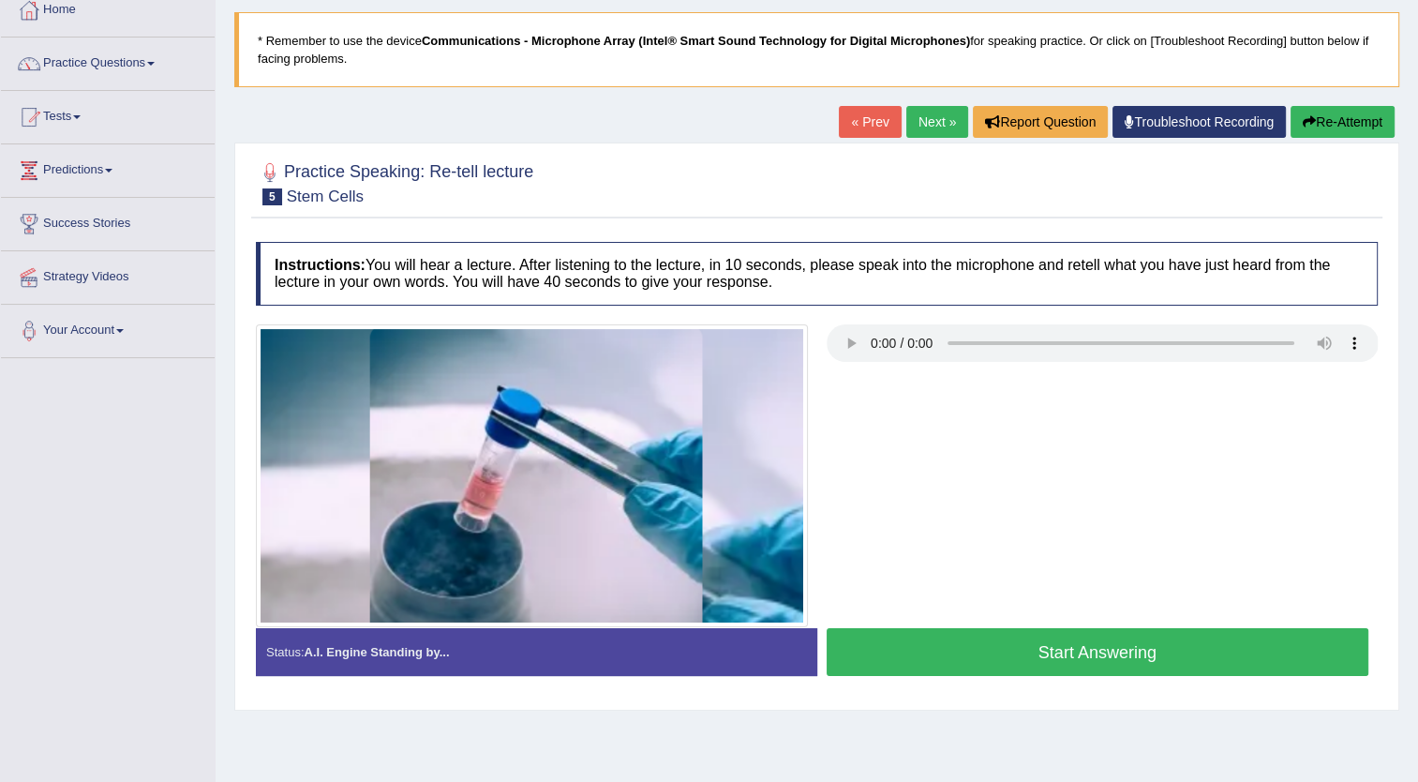
click at [1099, 648] on button "Start Answering" at bounding box center [1098, 652] width 543 height 48
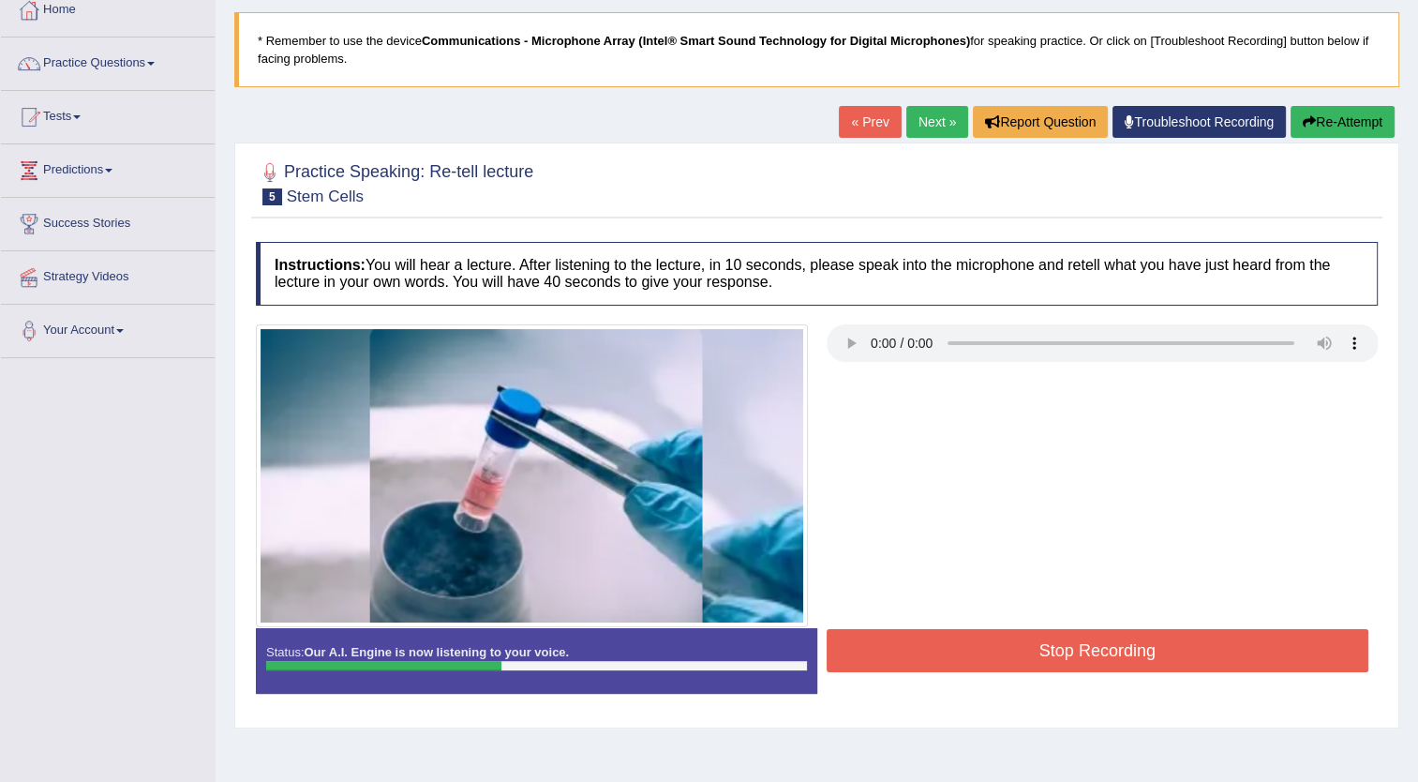
click at [1110, 647] on button "Stop Recording" at bounding box center [1098, 650] width 543 height 43
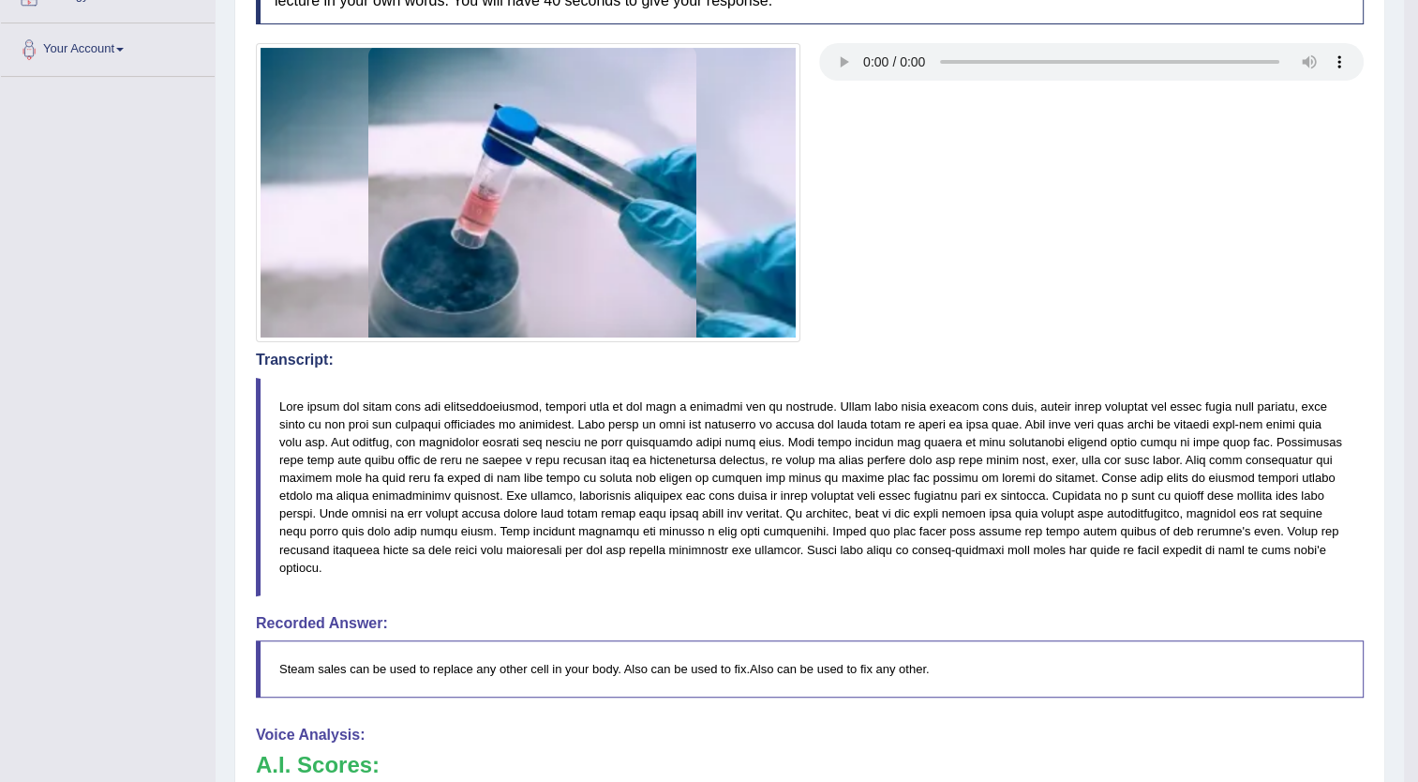
scroll to position [0, 0]
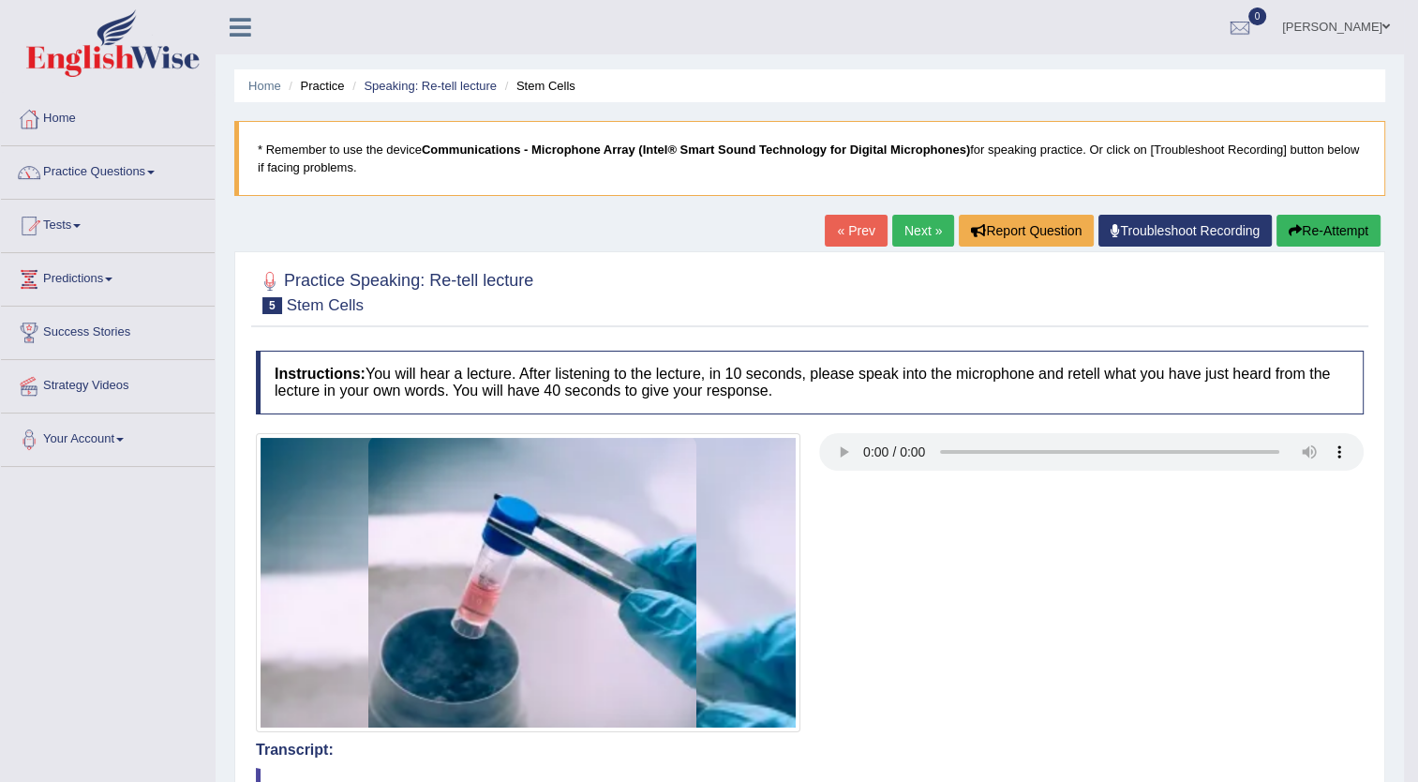
click at [1329, 233] on button "Re-Attempt" at bounding box center [1328, 231] width 104 height 32
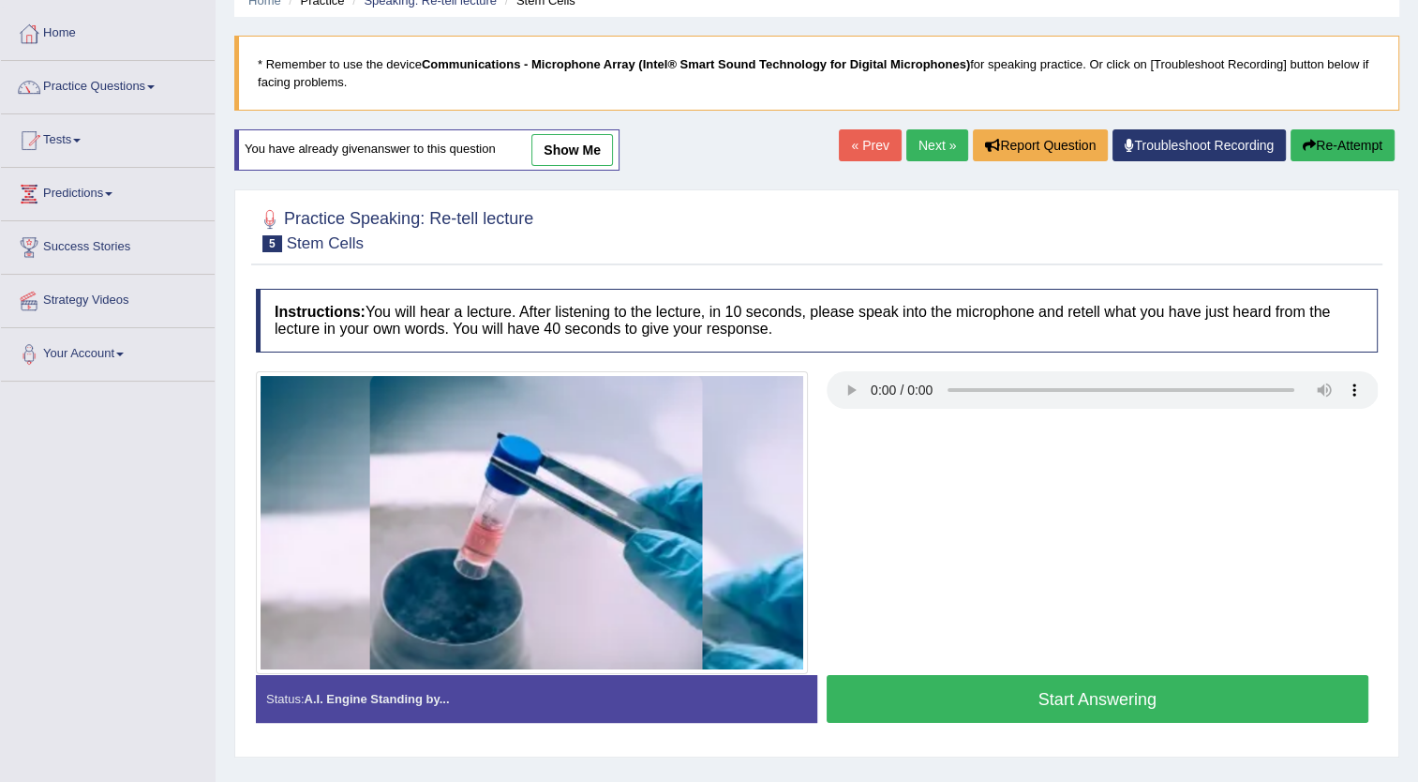
scroll to position [187, 0]
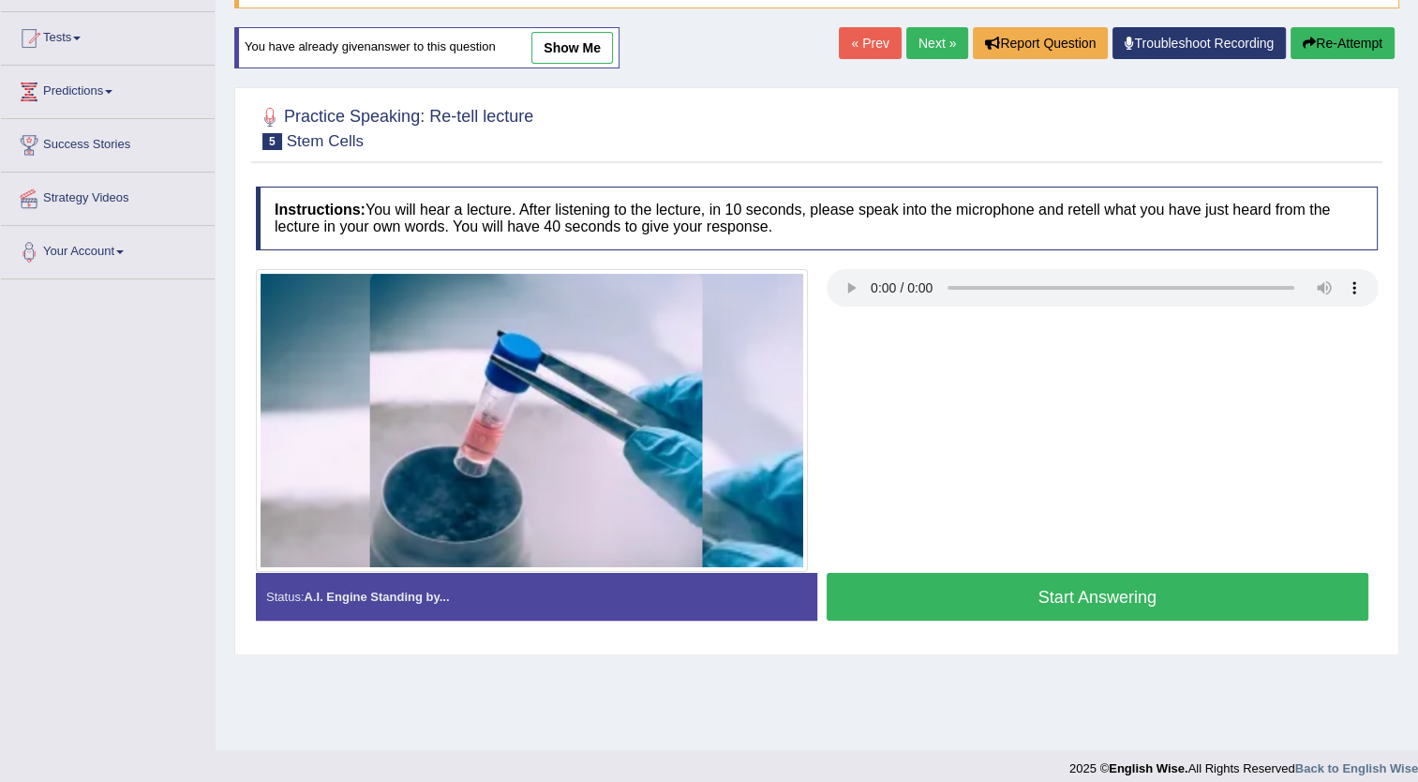
click at [1105, 590] on button "Start Answering" at bounding box center [1098, 597] width 543 height 48
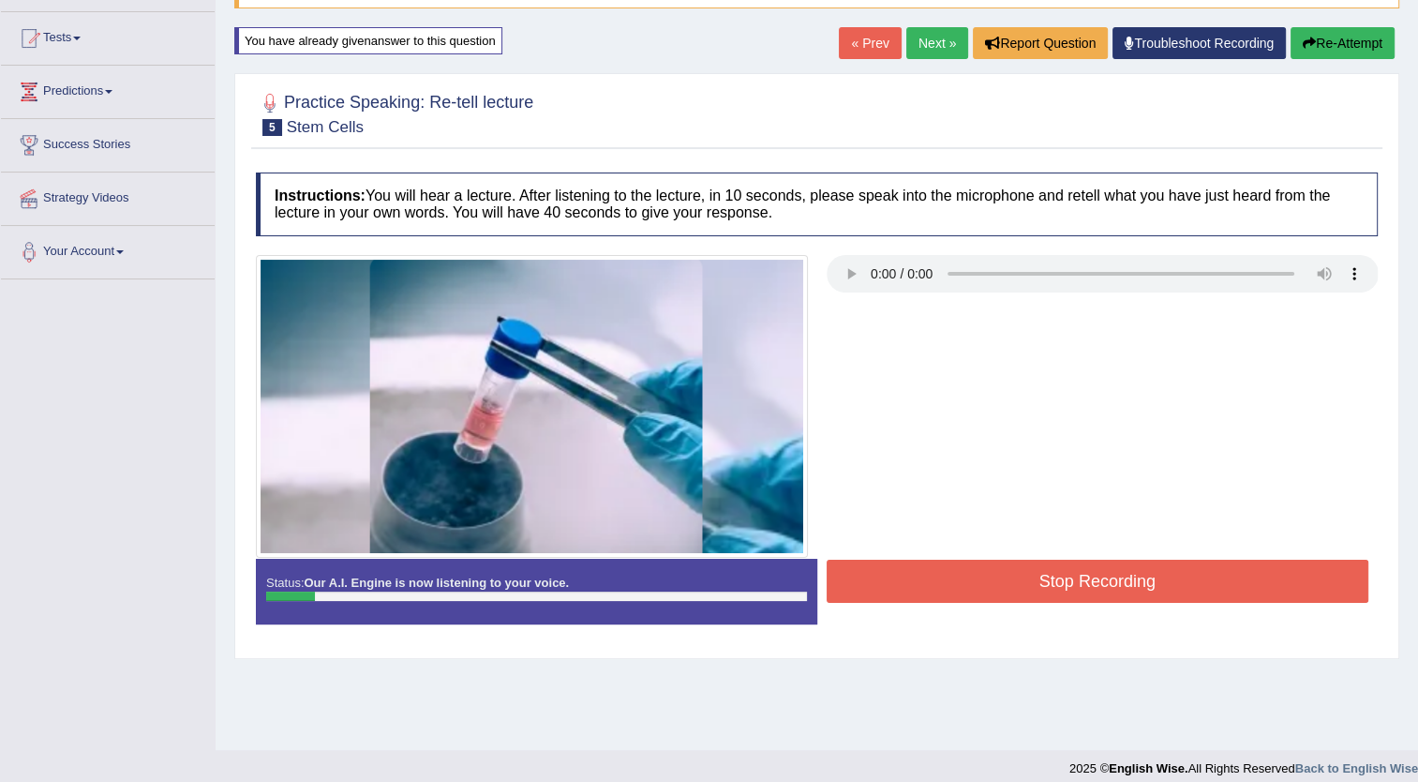
click at [1173, 577] on button "Stop Recording" at bounding box center [1098, 580] width 543 height 43
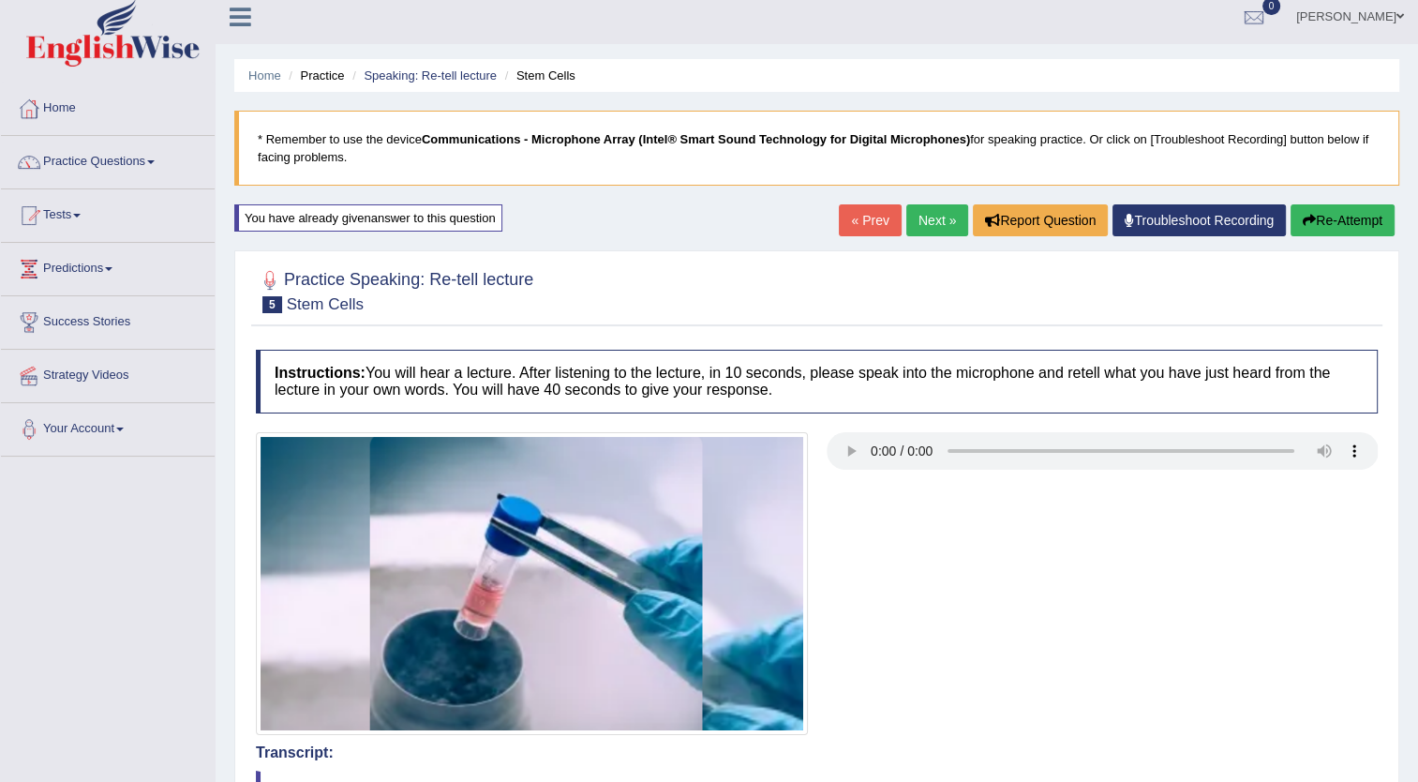
scroll to position [0, 0]
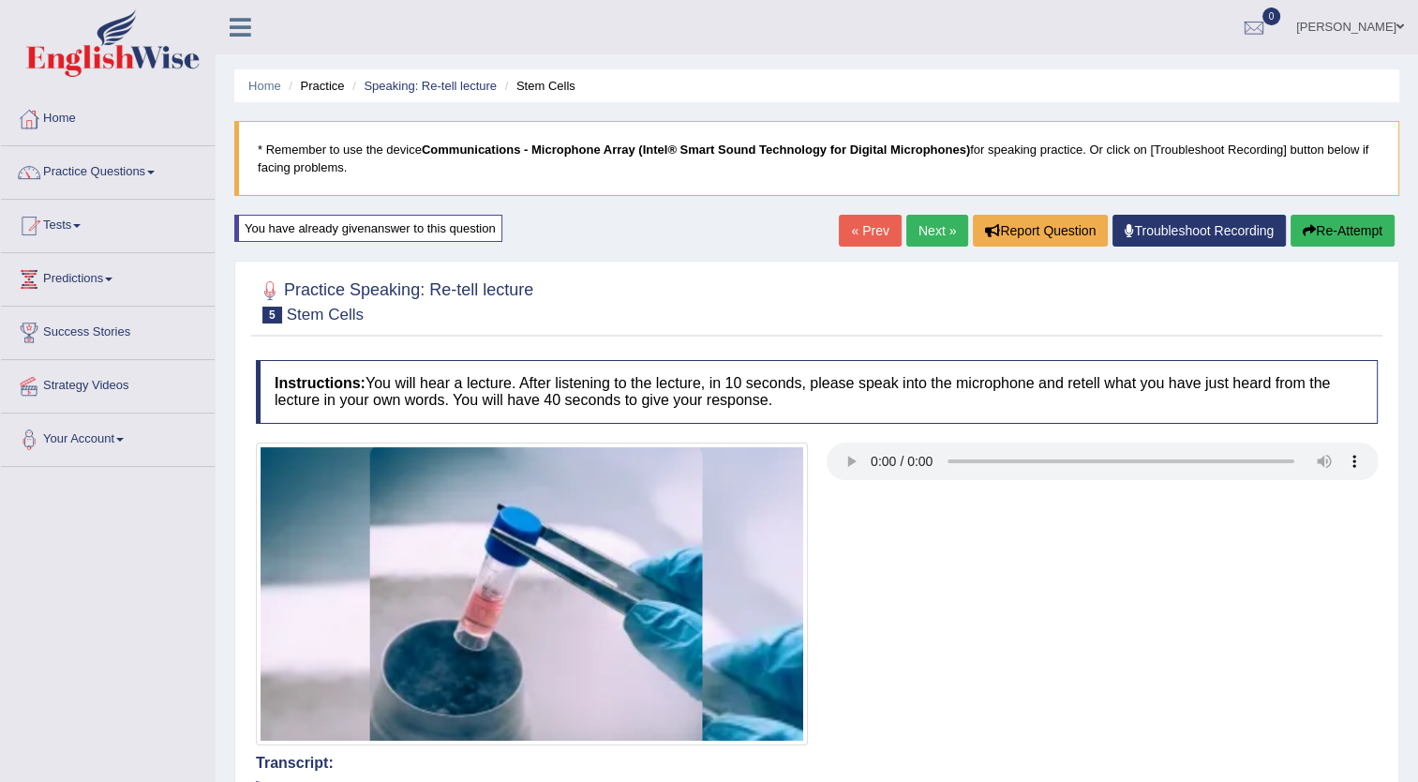
click at [1361, 224] on button "Re-Attempt" at bounding box center [1342, 231] width 104 height 32
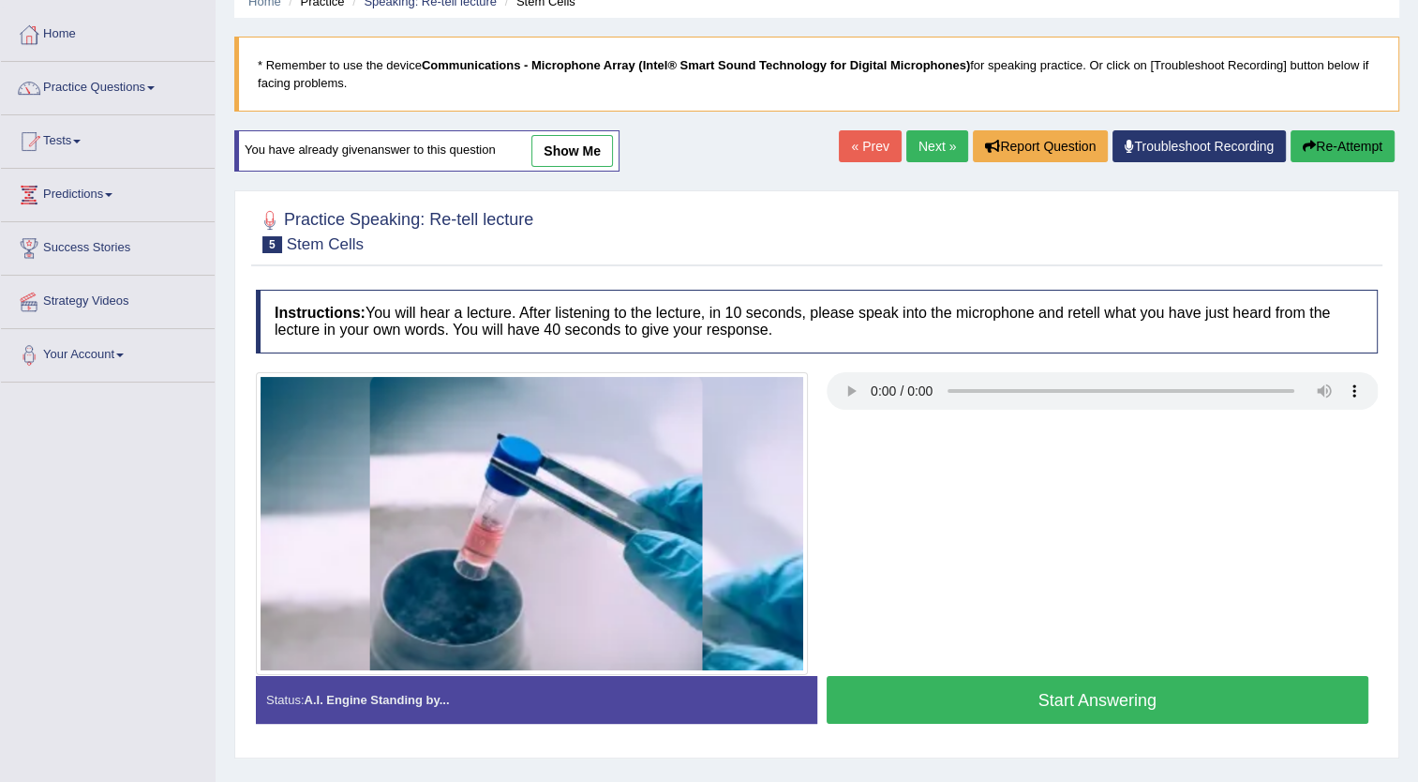
scroll to position [202, 0]
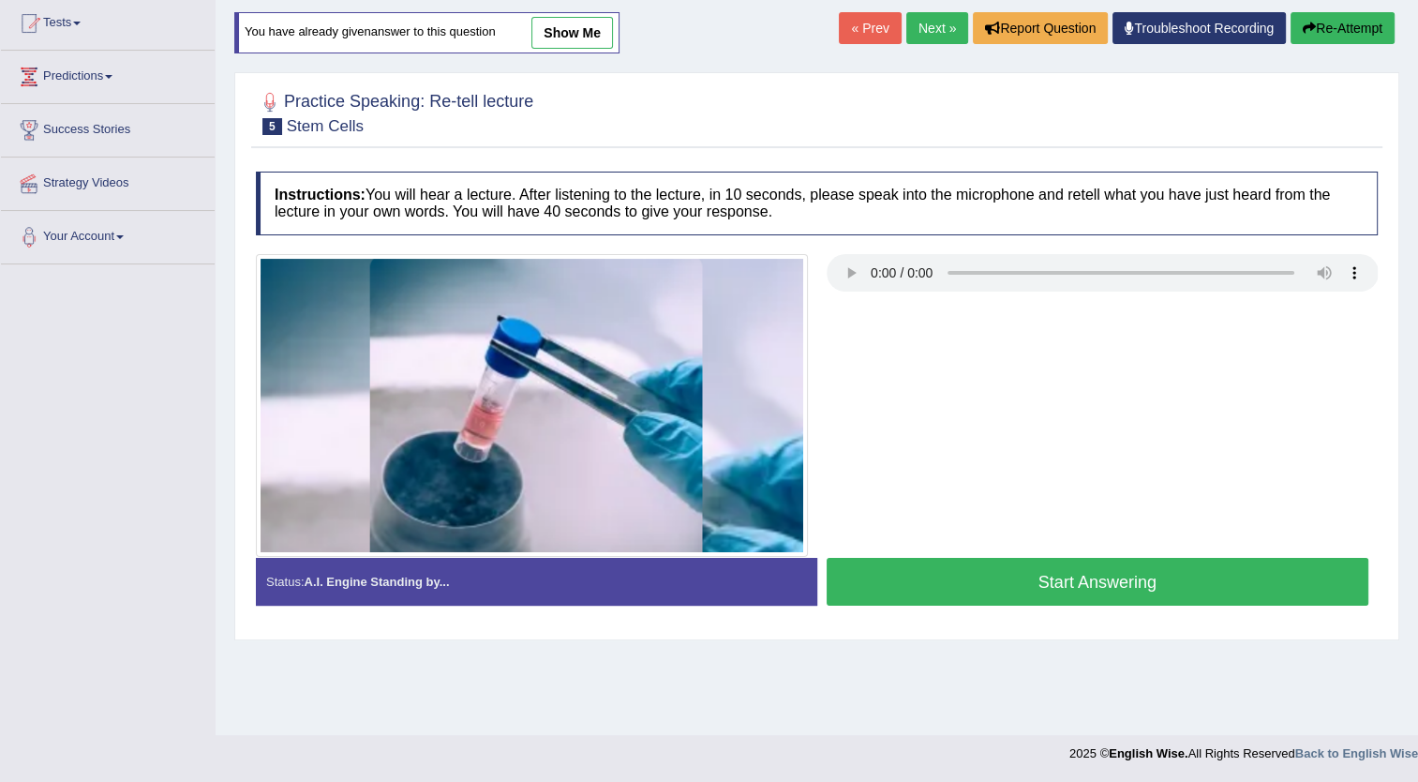
click at [1085, 582] on button "Start Answering" at bounding box center [1098, 582] width 543 height 48
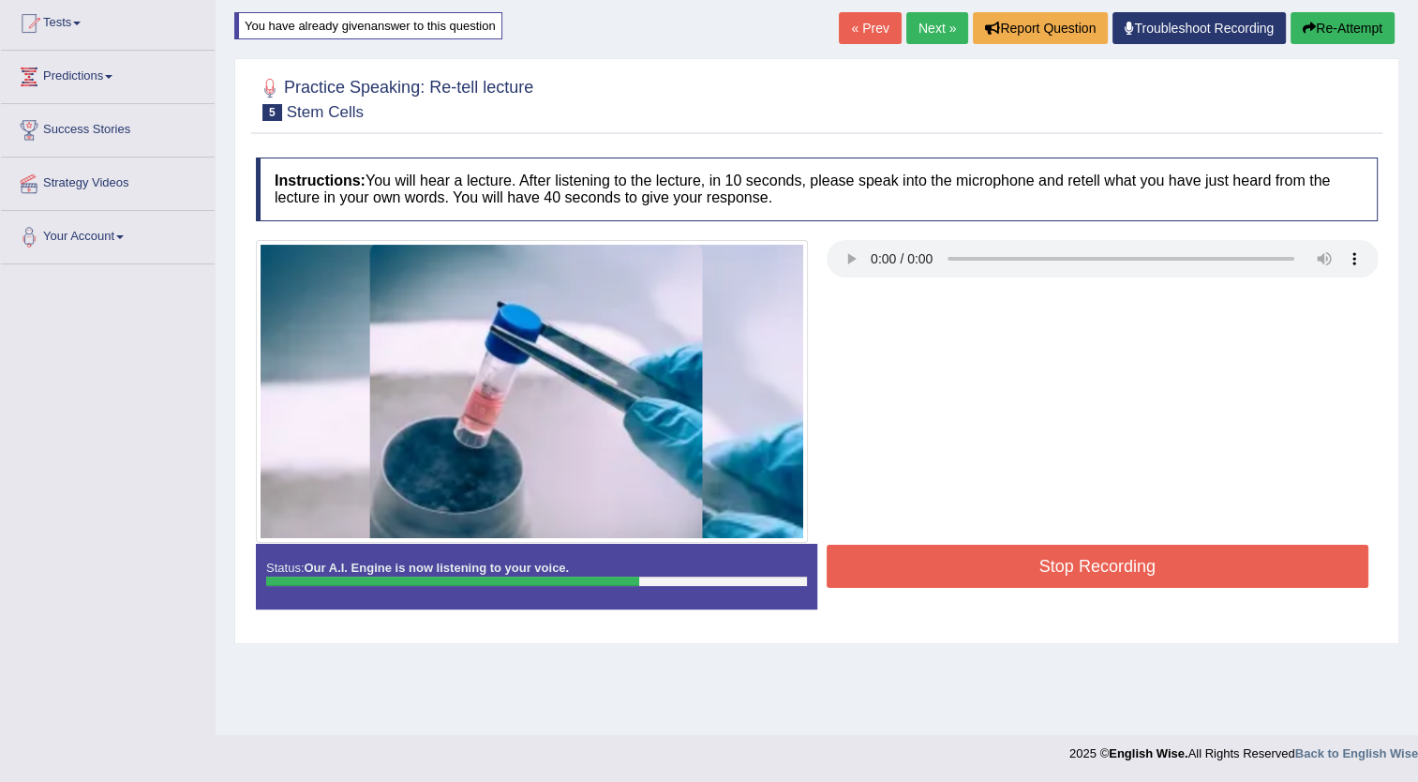
click at [1105, 564] on button "Stop Recording" at bounding box center [1098, 565] width 543 height 43
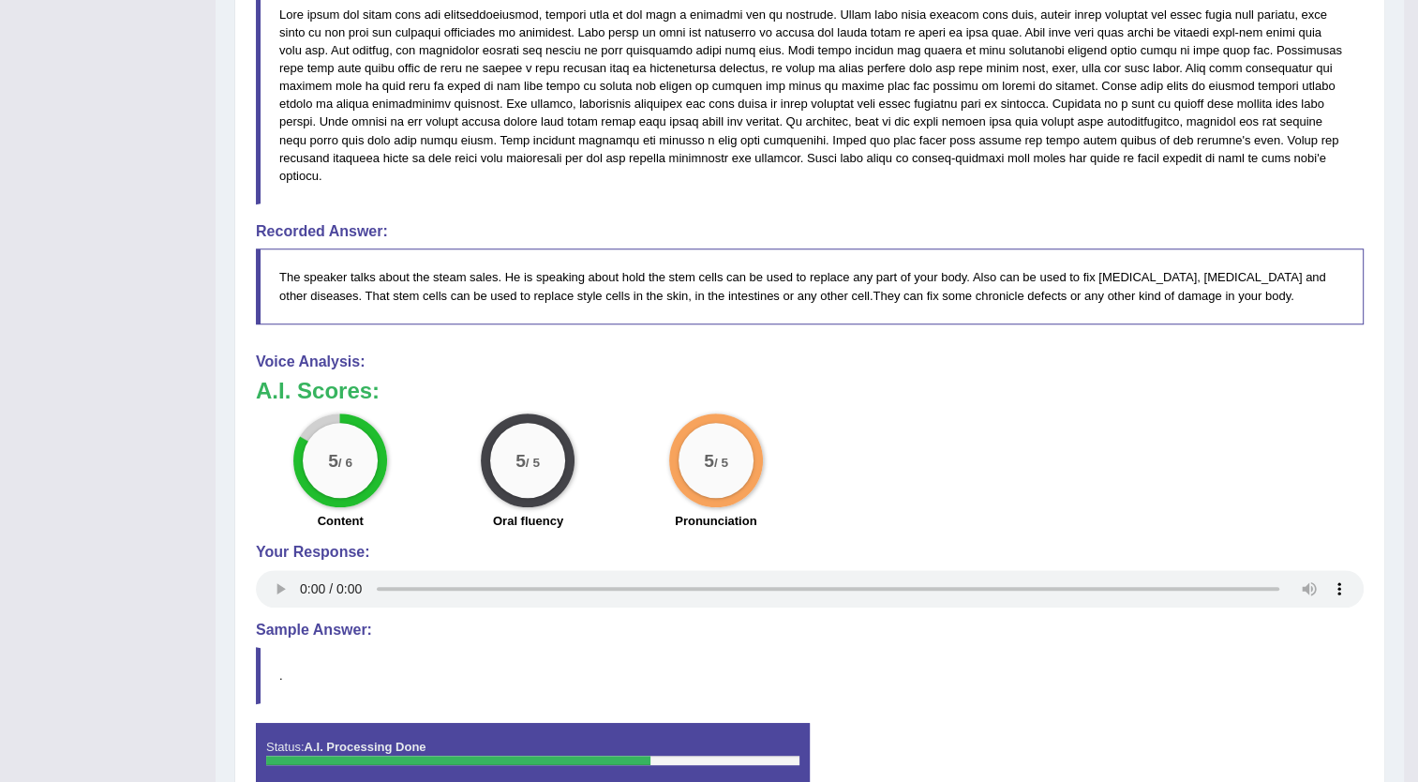
scroll to position [792, 0]
click at [357, 646] on blockquote "." at bounding box center [810, 674] width 1108 height 57
